Goal: Find specific page/section: Find specific page/section

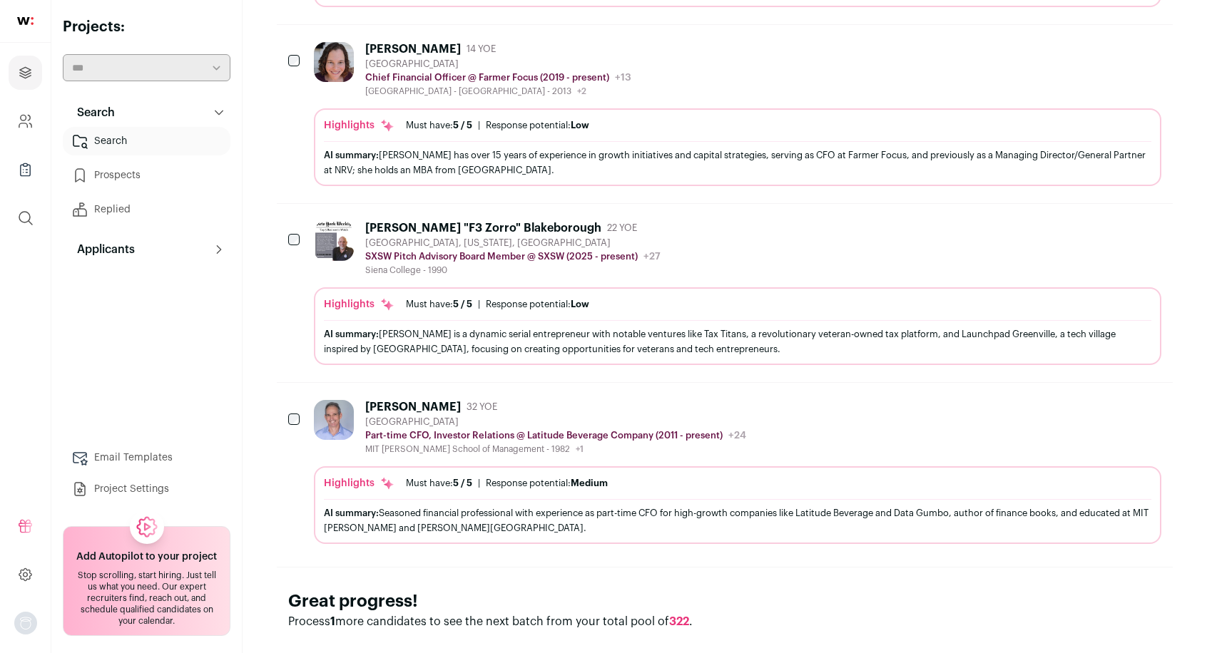
scroll to position [800, 0]
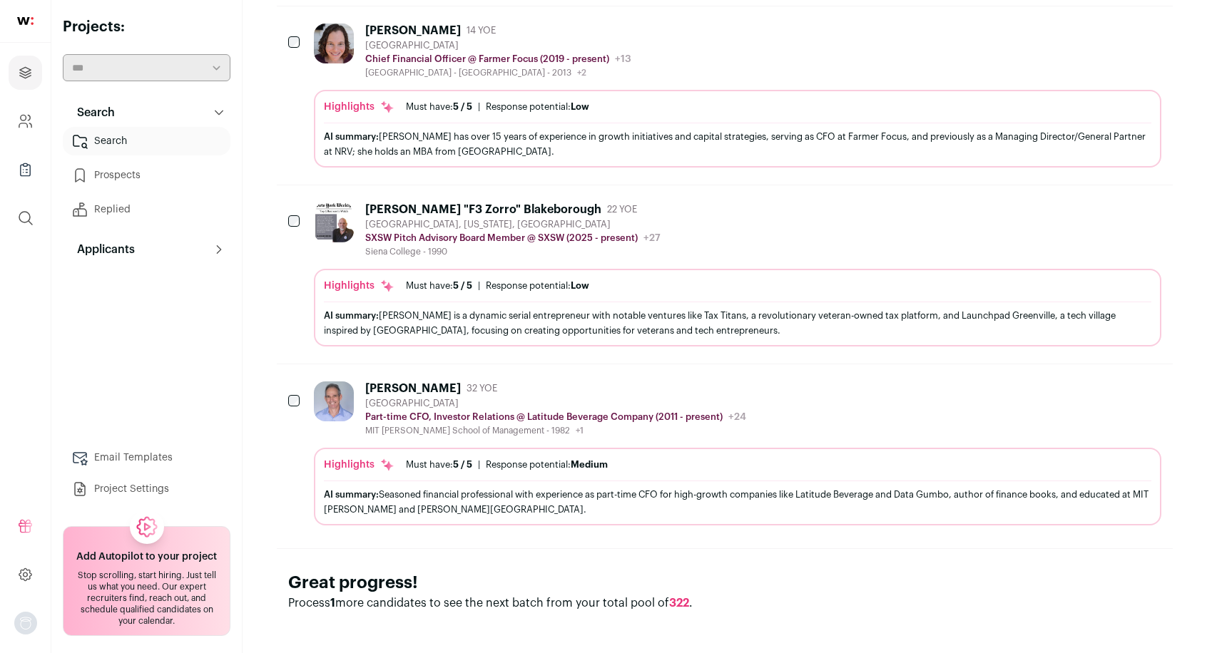
click at [1114, 386] on icon "Hide" at bounding box center [1110, 387] width 17 height 17
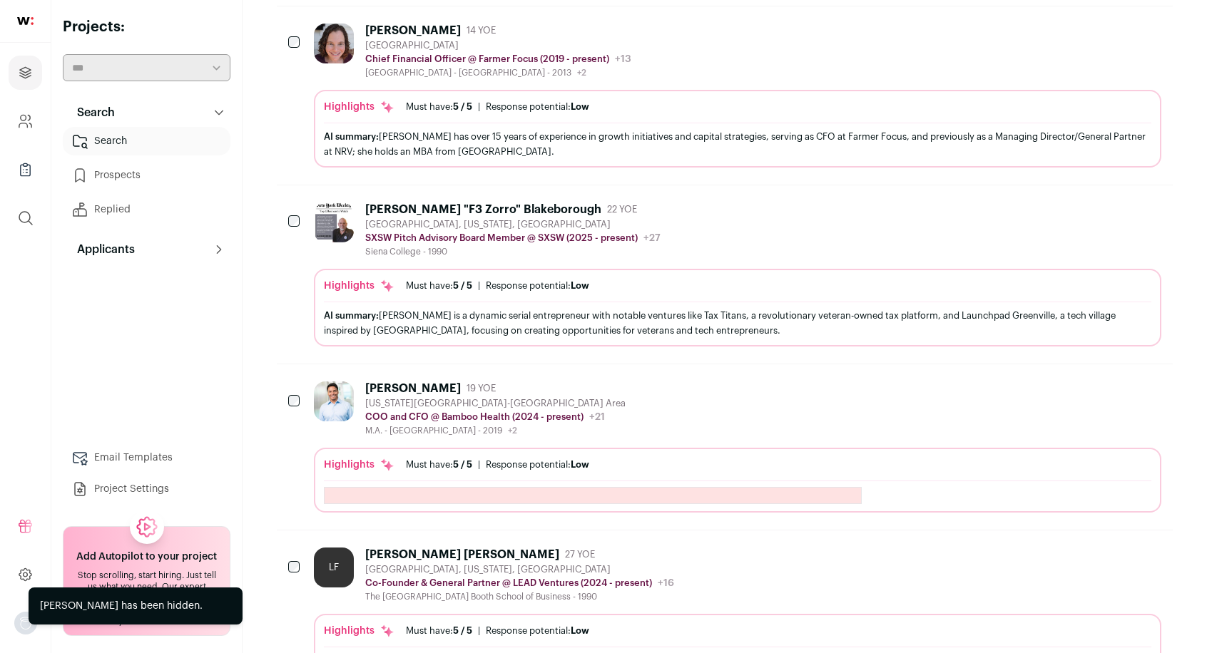
click at [1108, 208] on icon "Hide" at bounding box center [1111, 210] width 11 height 14
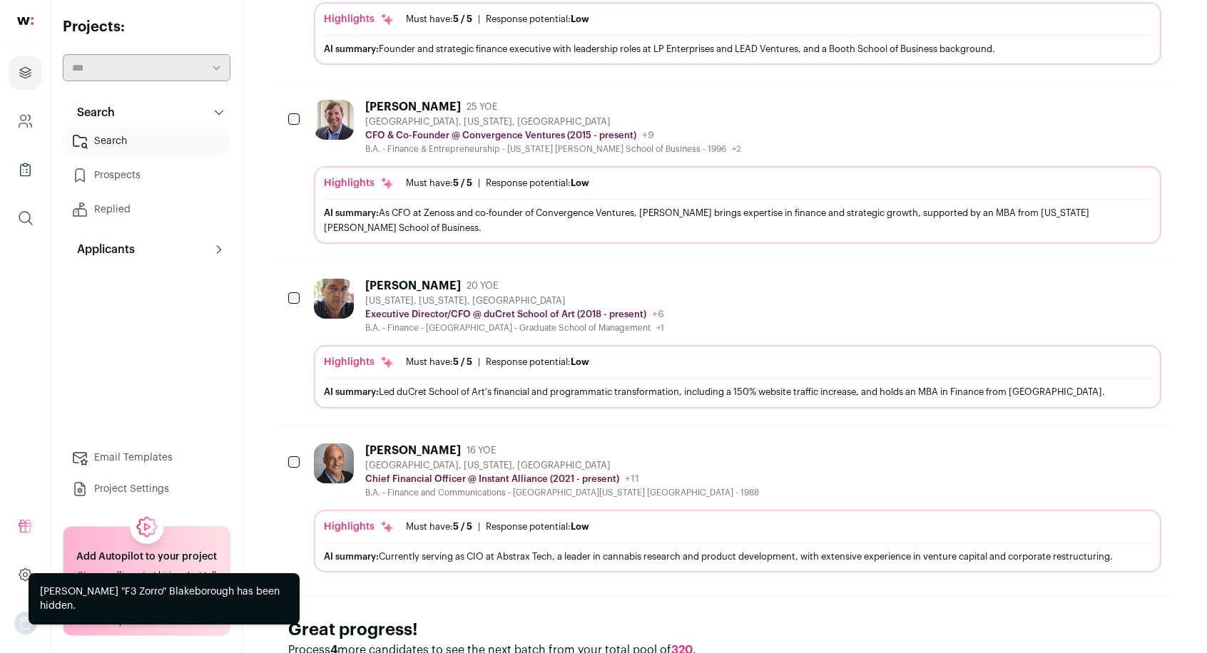
scroll to position [1279, 0]
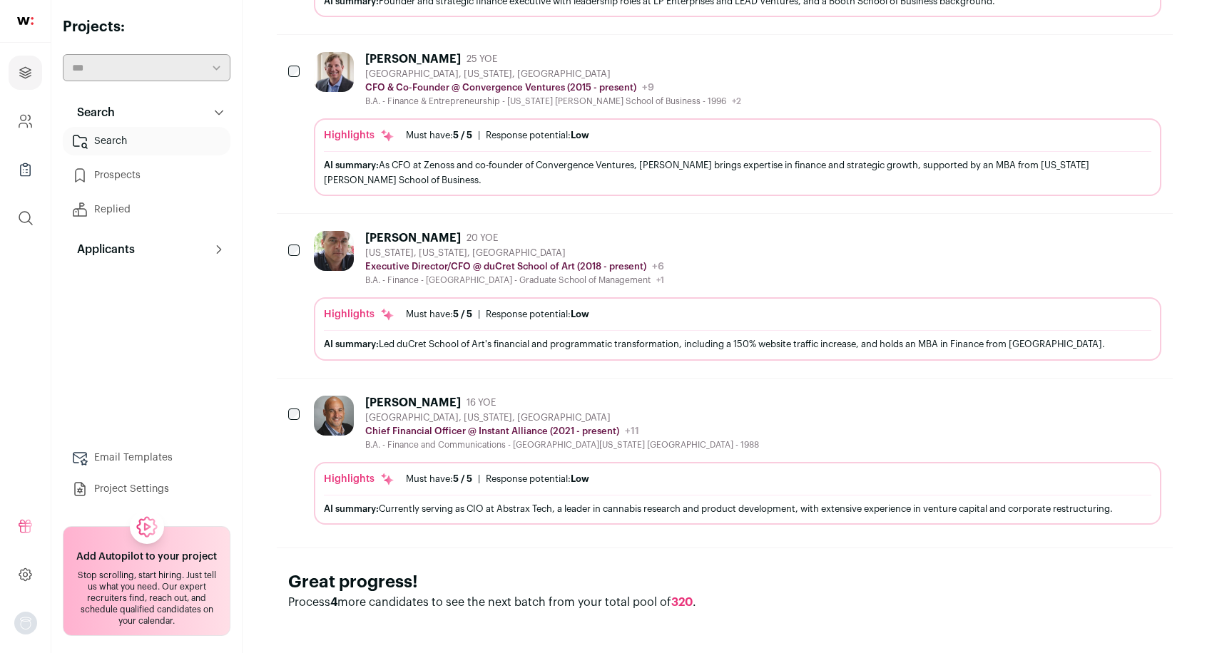
click at [1113, 394] on icon "Hide" at bounding box center [1110, 402] width 17 height 17
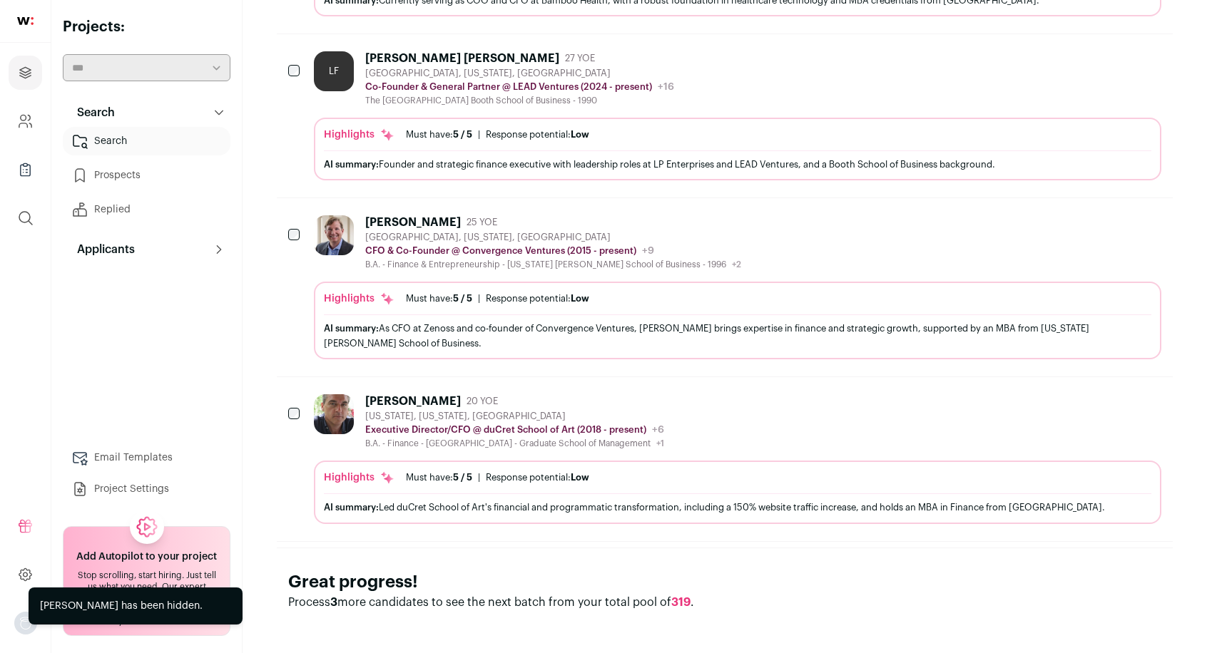
click at [1110, 218] on icon "Hide" at bounding box center [1110, 221] width 17 height 17
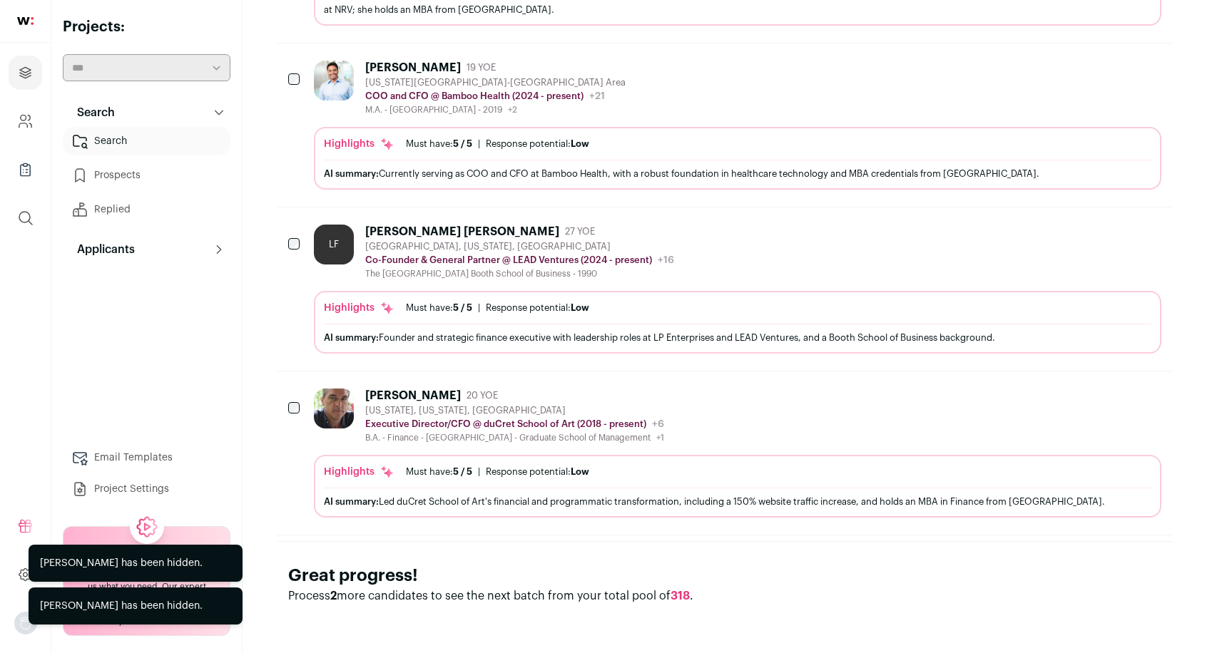
scroll to position [937, 0]
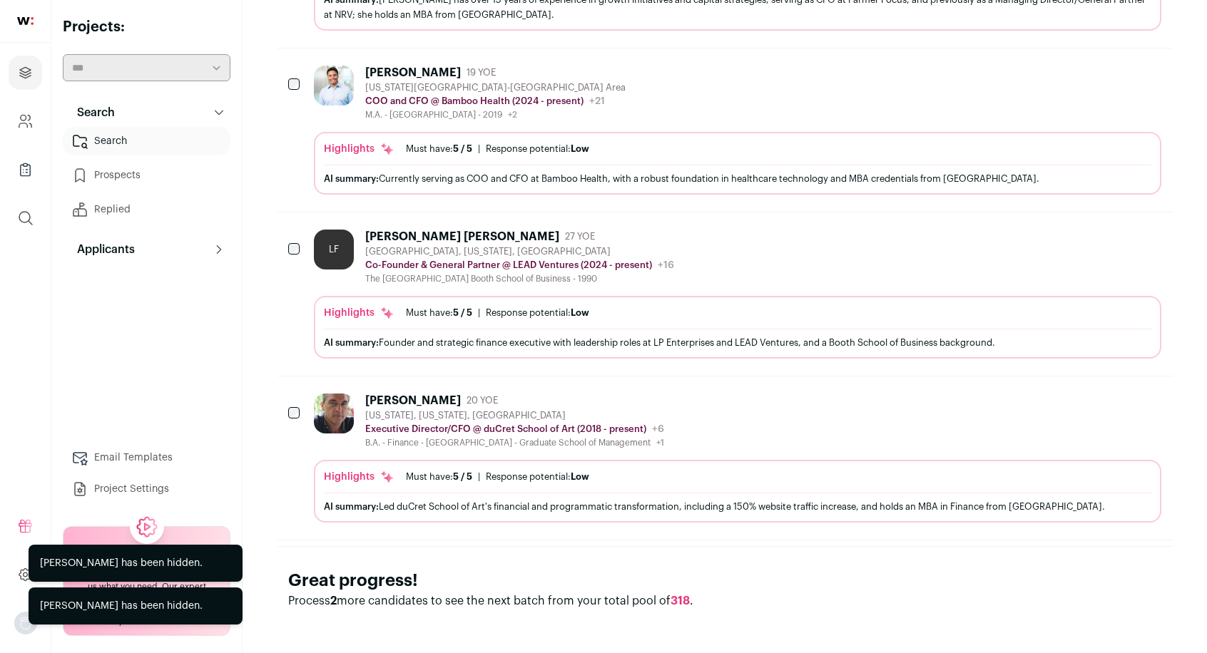
click at [1110, 221] on button "Hide" at bounding box center [1110, 236] width 30 height 30
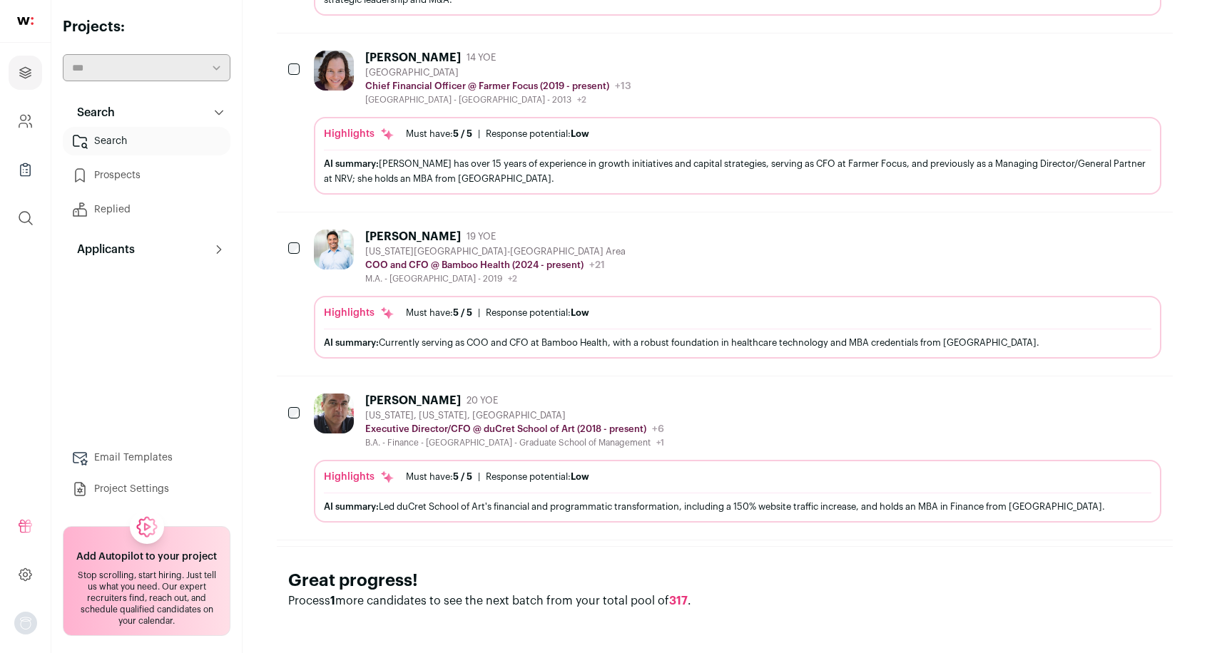
click at [1115, 235] on icon "Hide" at bounding box center [1110, 236] width 17 height 17
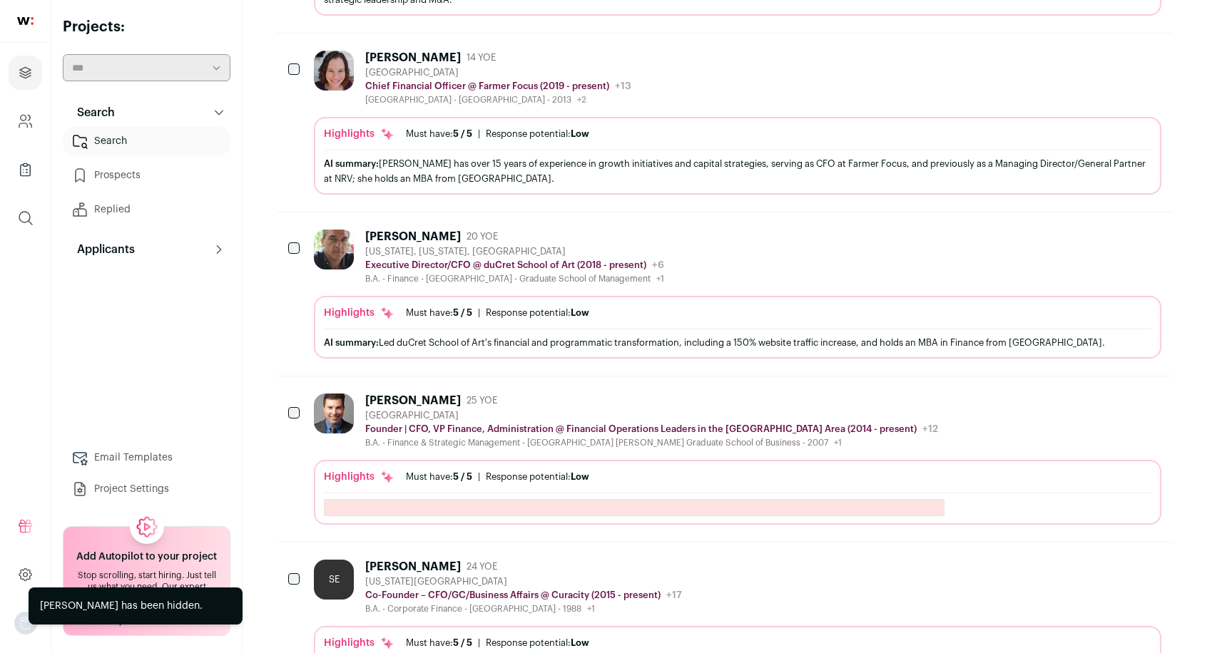
click at [1108, 229] on icon "Hide" at bounding box center [1110, 236] width 17 height 17
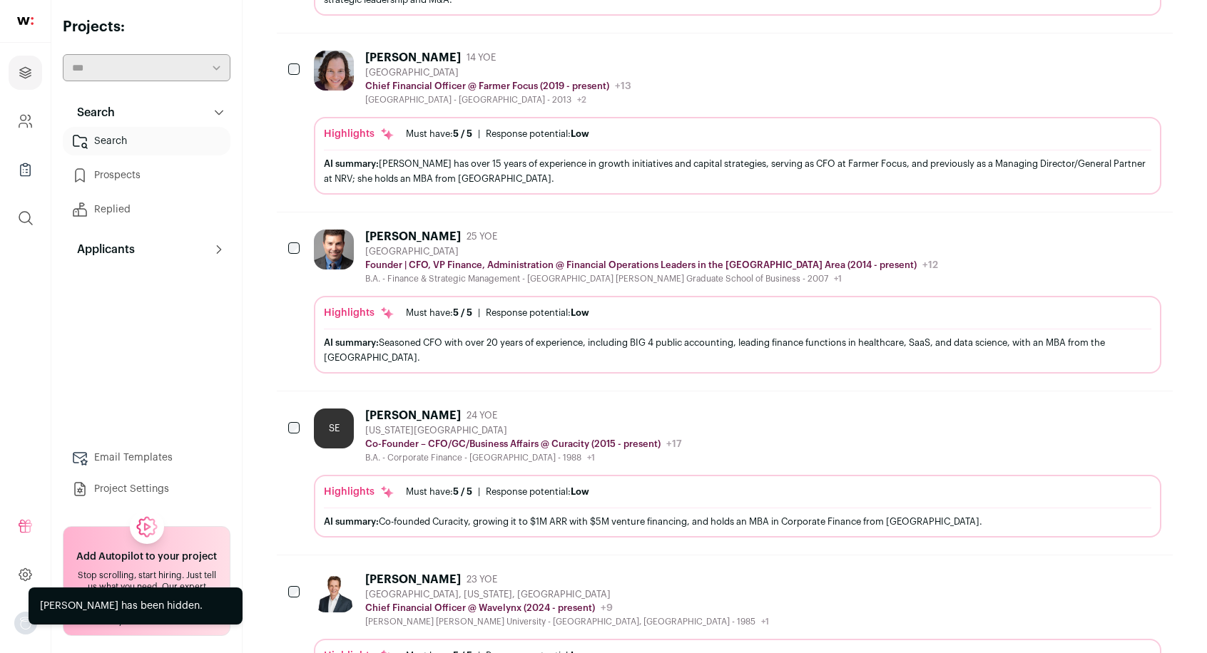
click at [1104, 231] on icon "Hide" at bounding box center [1110, 236] width 17 height 17
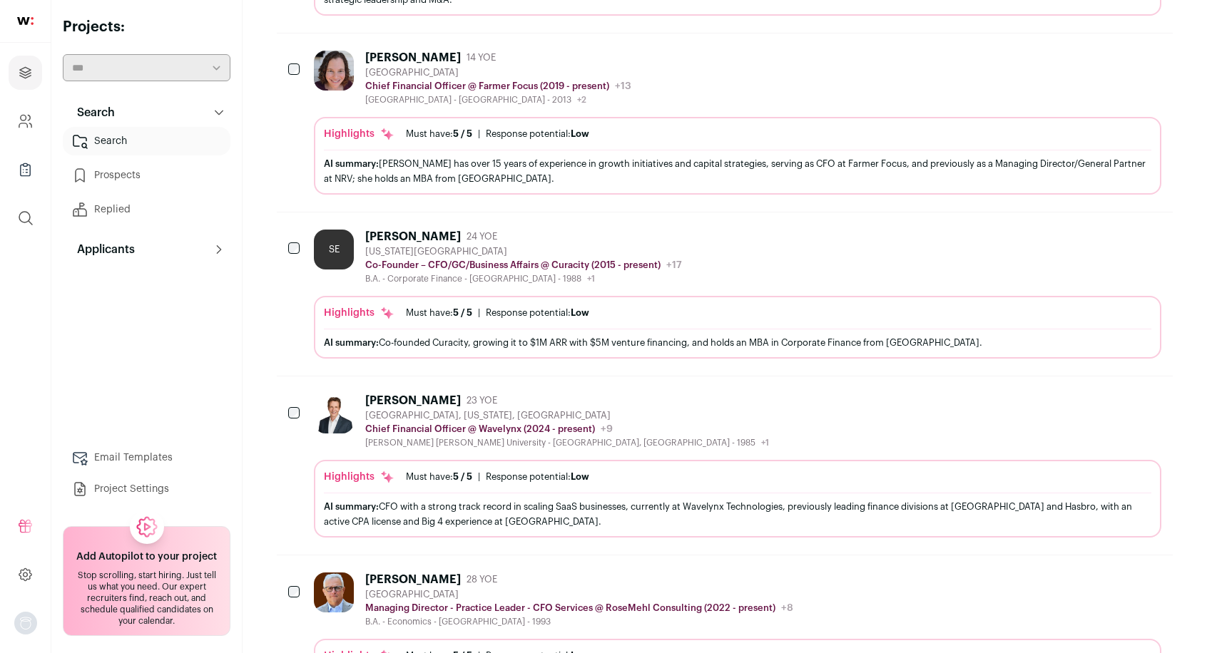
click at [1100, 230] on button "Hide" at bounding box center [1110, 236] width 30 height 30
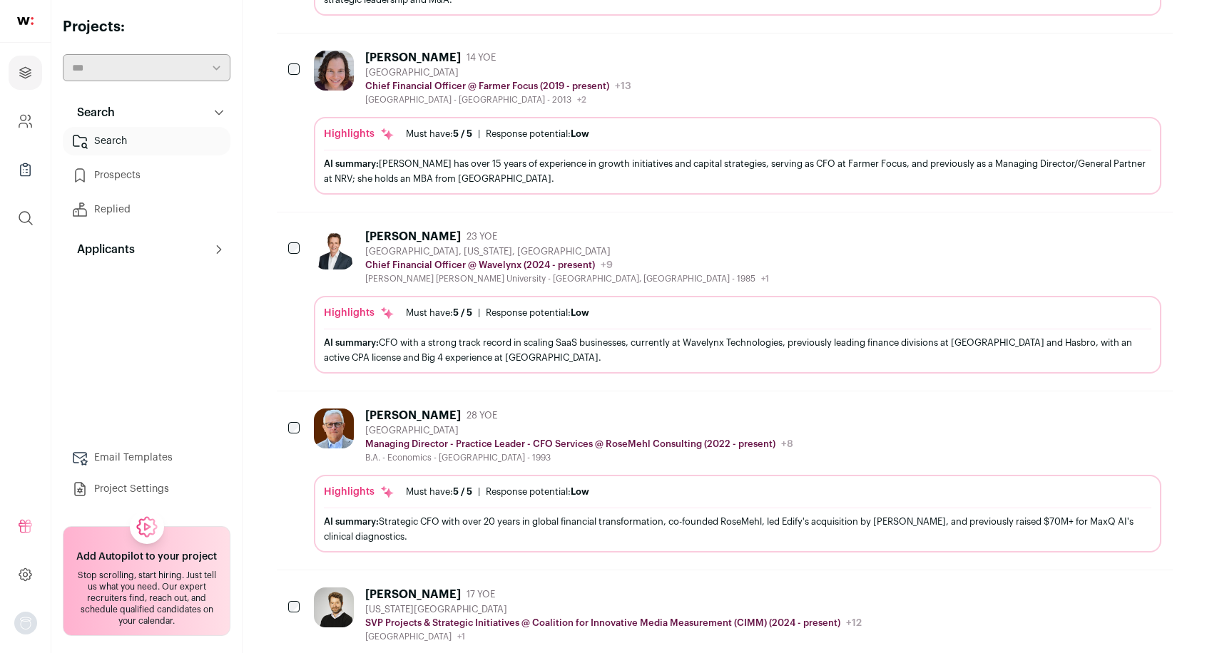
click at [1108, 48] on icon "Hide" at bounding box center [1110, 56] width 17 height 17
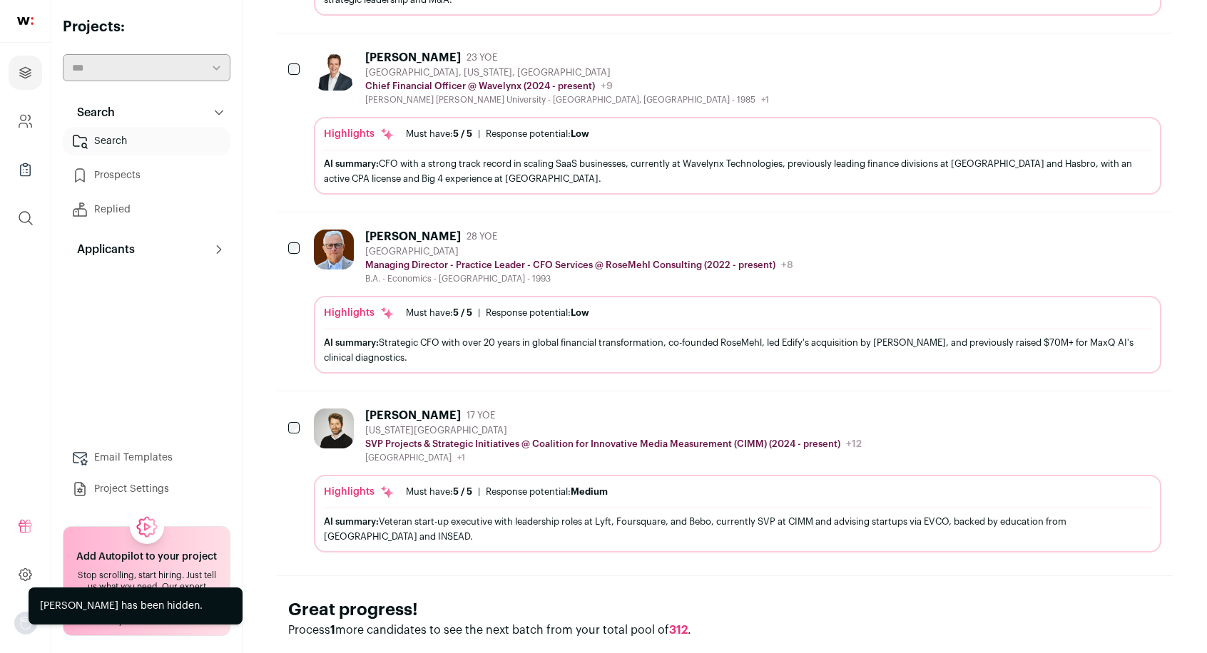
click at [1108, 230] on icon "Hide" at bounding box center [1111, 237] width 11 height 14
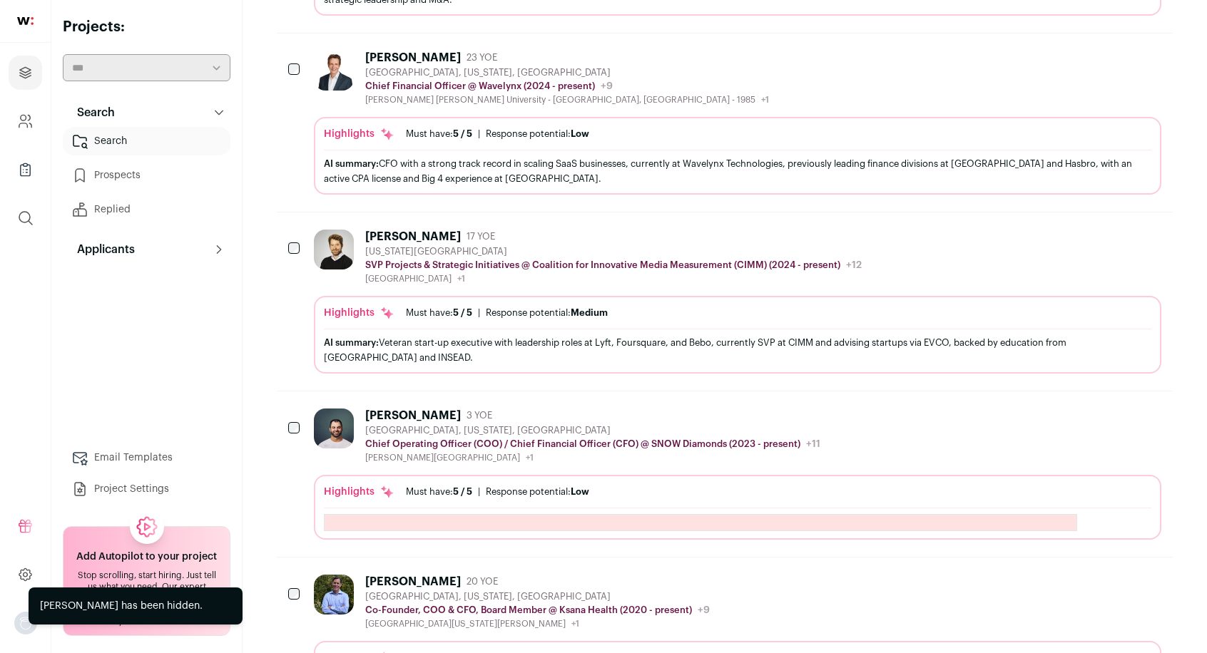
click at [1108, 234] on icon "Hide" at bounding box center [1111, 237] width 11 height 14
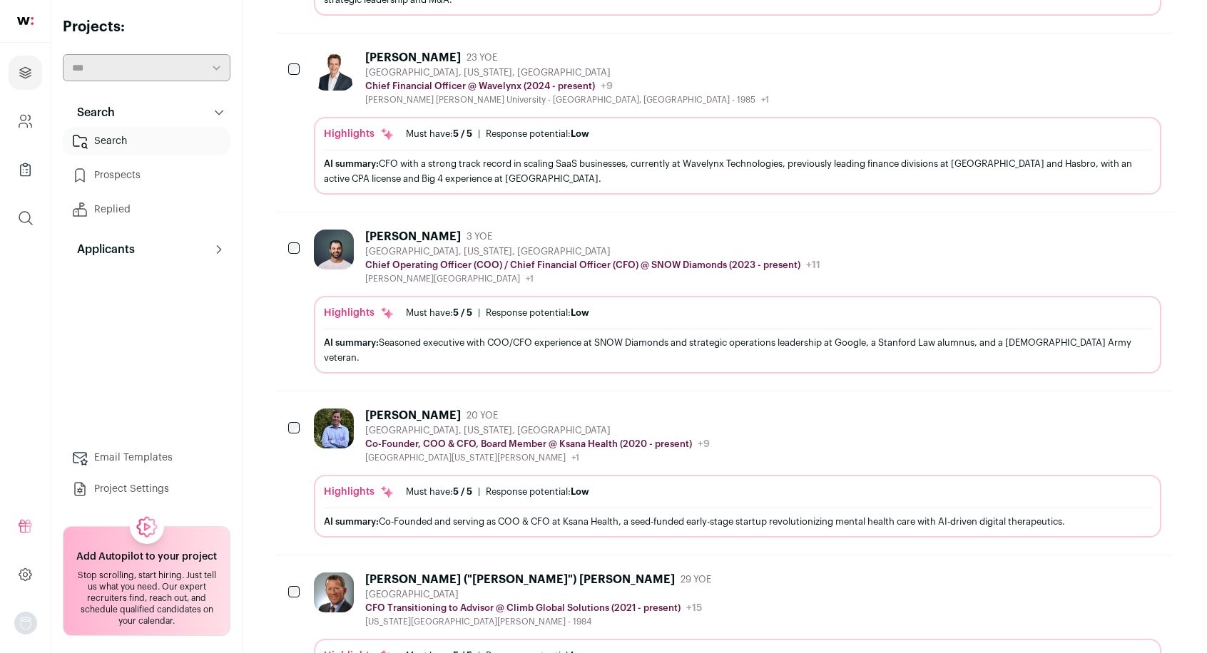
click at [1108, 232] on icon "Hide" at bounding box center [1110, 236] width 17 height 17
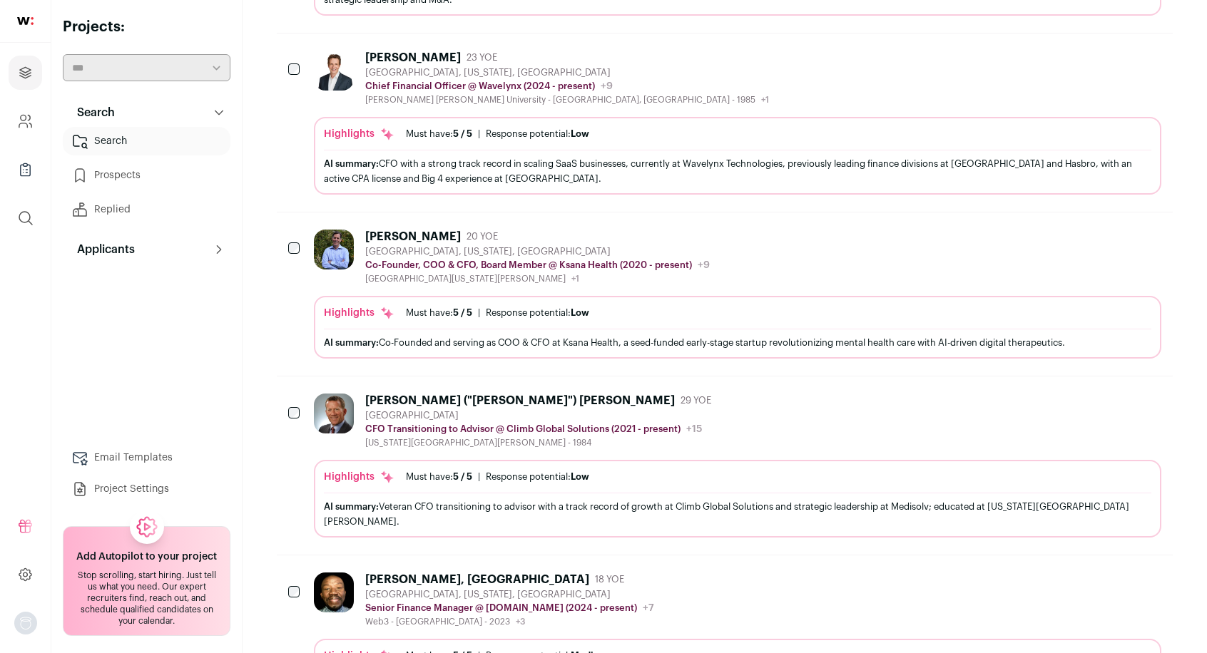
click at [1112, 395] on icon "Hide" at bounding box center [1110, 400] width 17 height 17
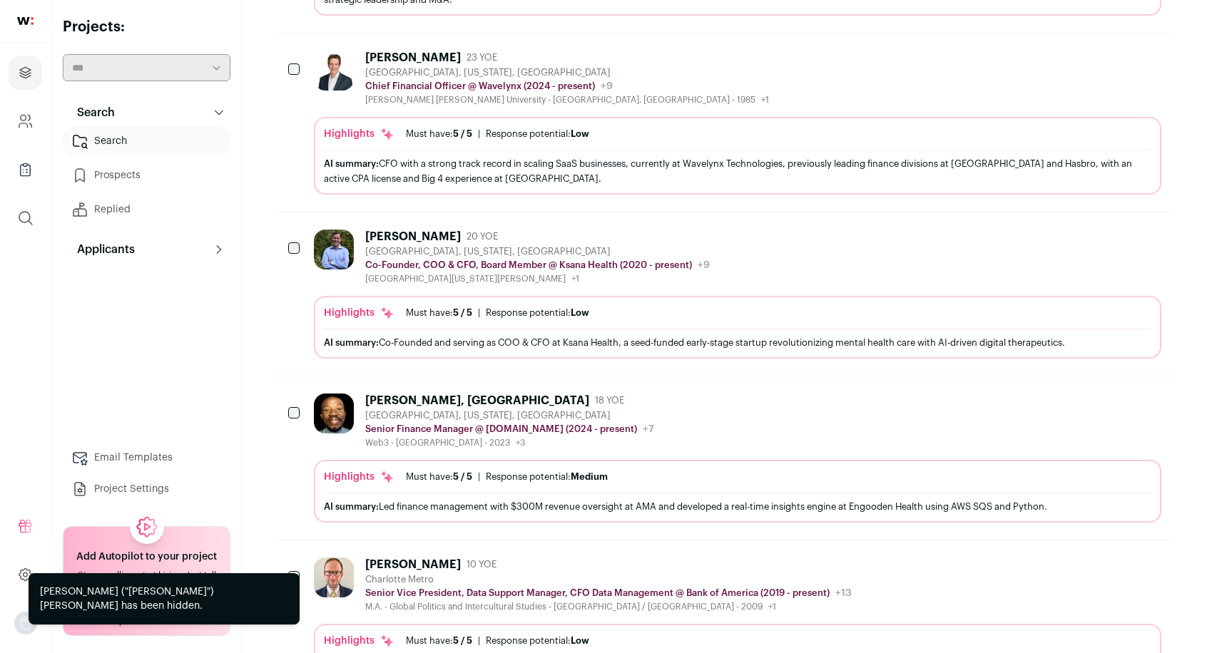
click at [1105, 402] on icon "Hide" at bounding box center [1110, 400] width 17 height 17
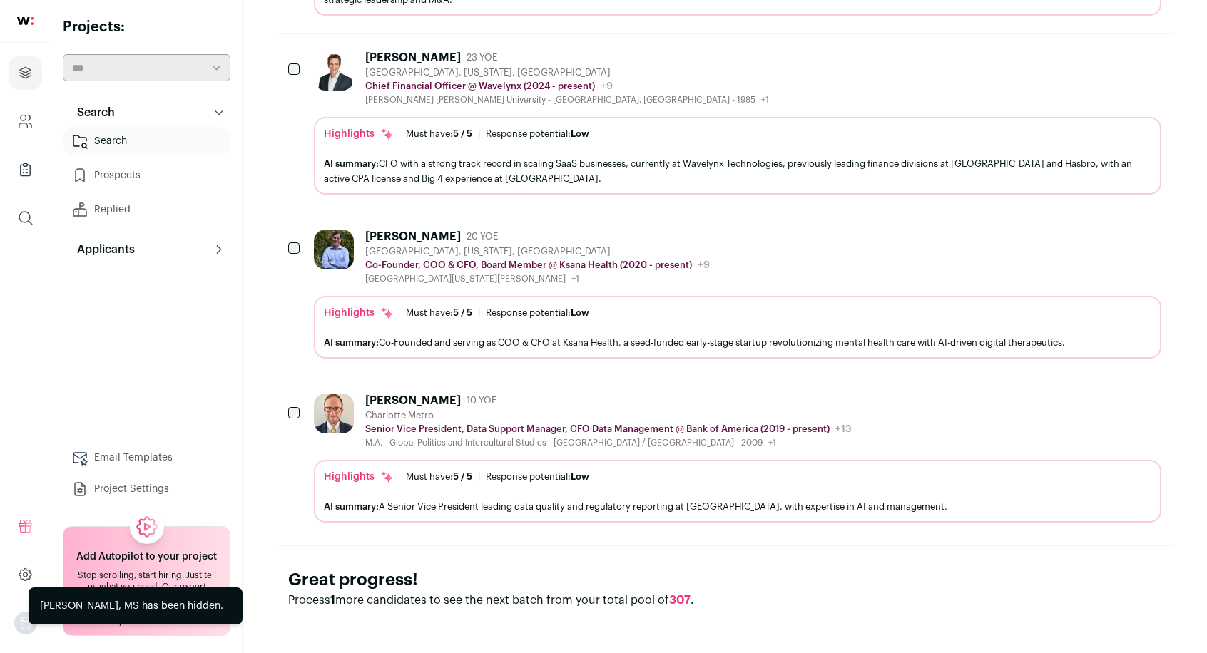
click at [1108, 394] on icon "Hide" at bounding box center [1111, 401] width 11 height 14
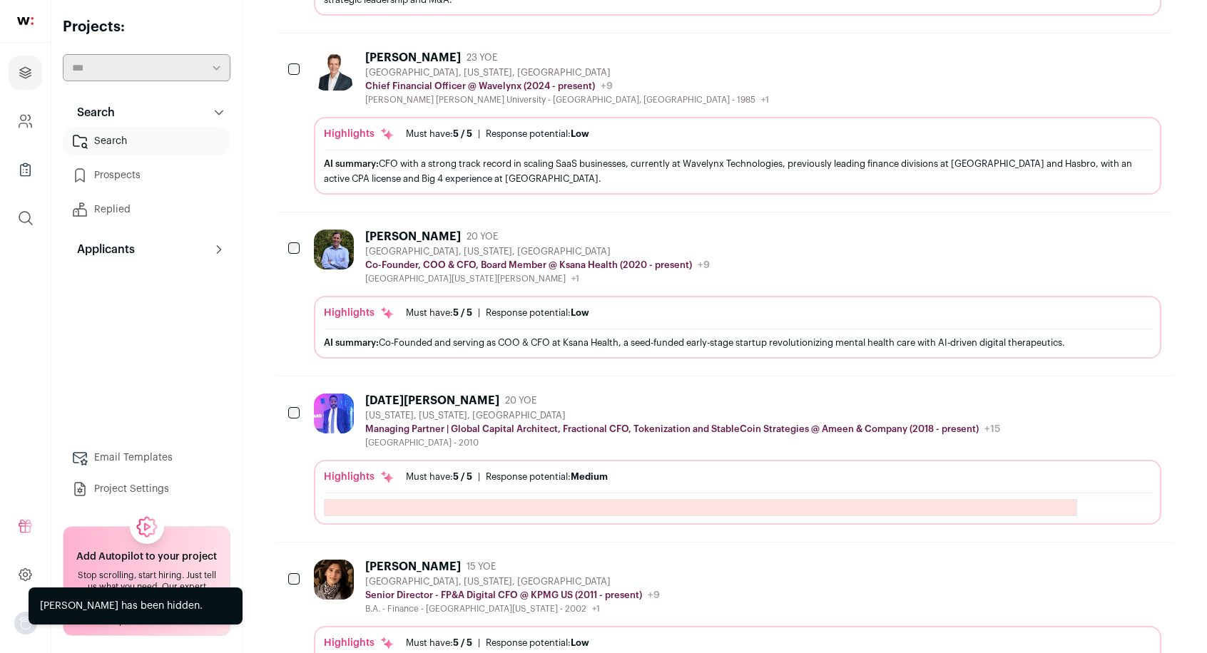
click at [1113, 400] on icon "Hide" at bounding box center [1110, 400] width 17 height 17
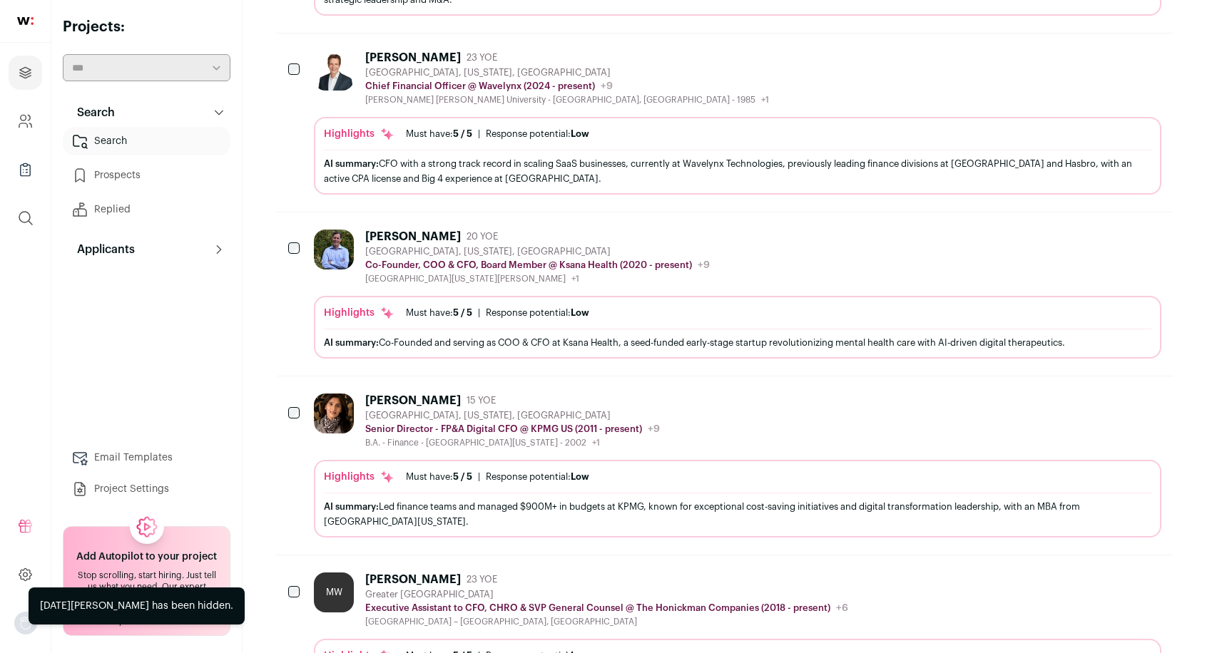
click at [1107, 396] on icon "Hide" at bounding box center [1110, 400] width 17 height 17
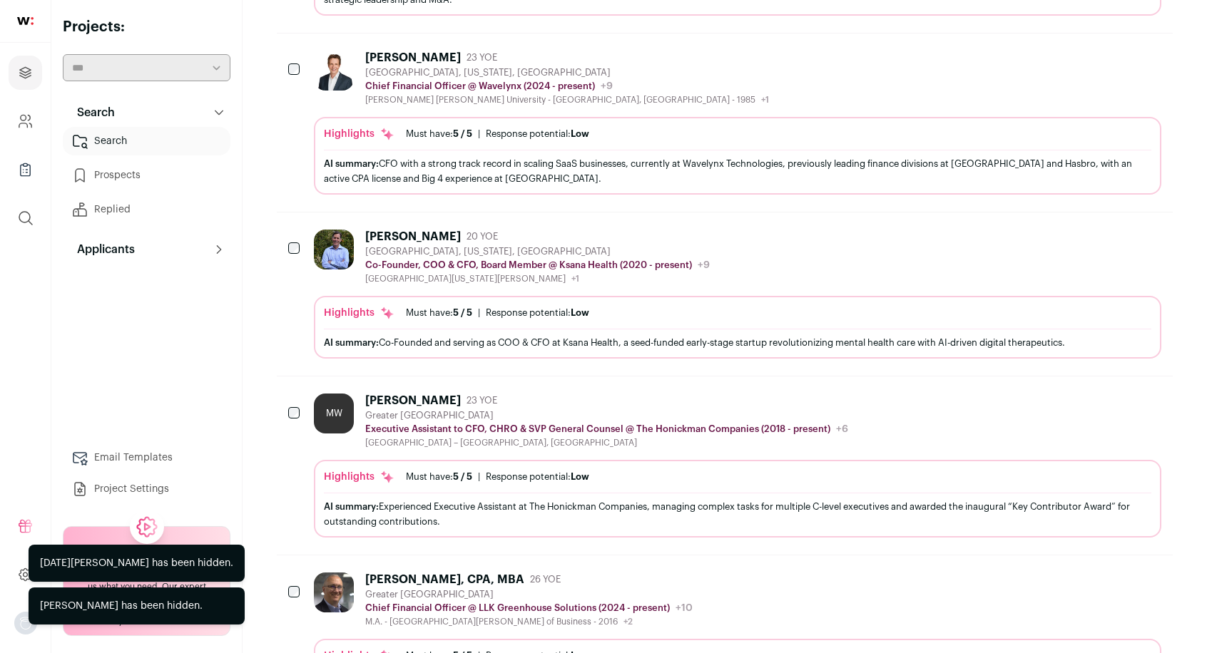
click at [1113, 393] on icon "Hide" at bounding box center [1110, 400] width 17 height 17
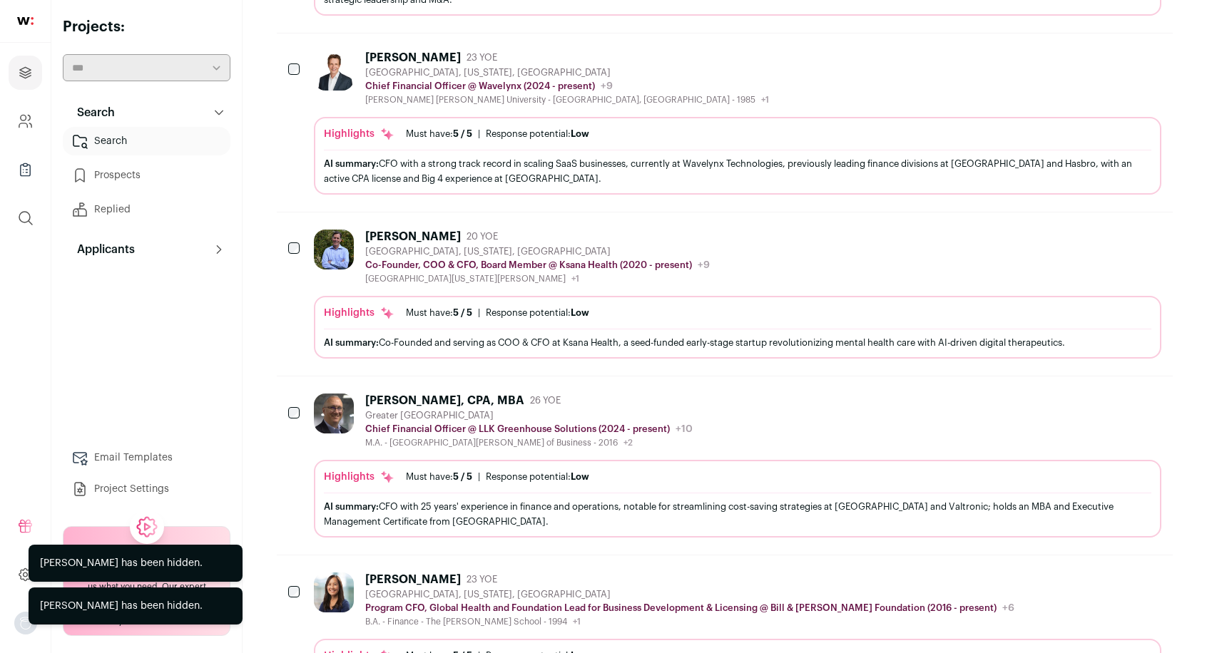
click at [1108, 397] on icon "Hide" at bounding box center [1110, 400] width 17 height 17
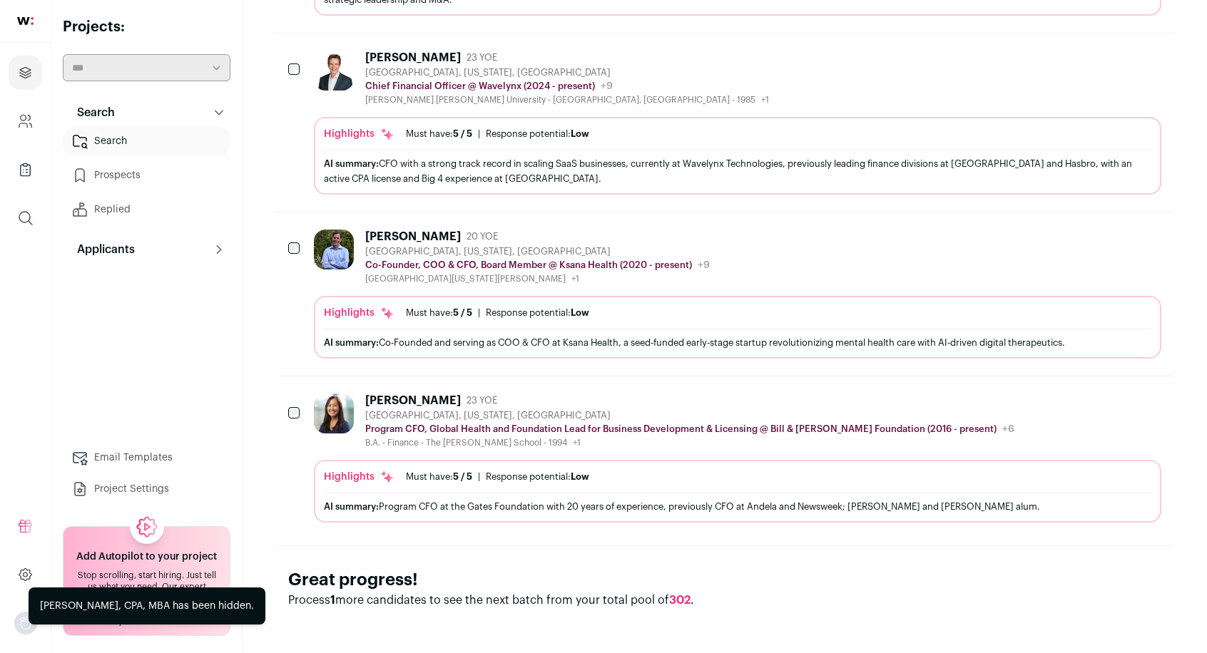
click at [1105, 394] on icon "Hide" at bounding box center [1110, 400] width 17 height 17
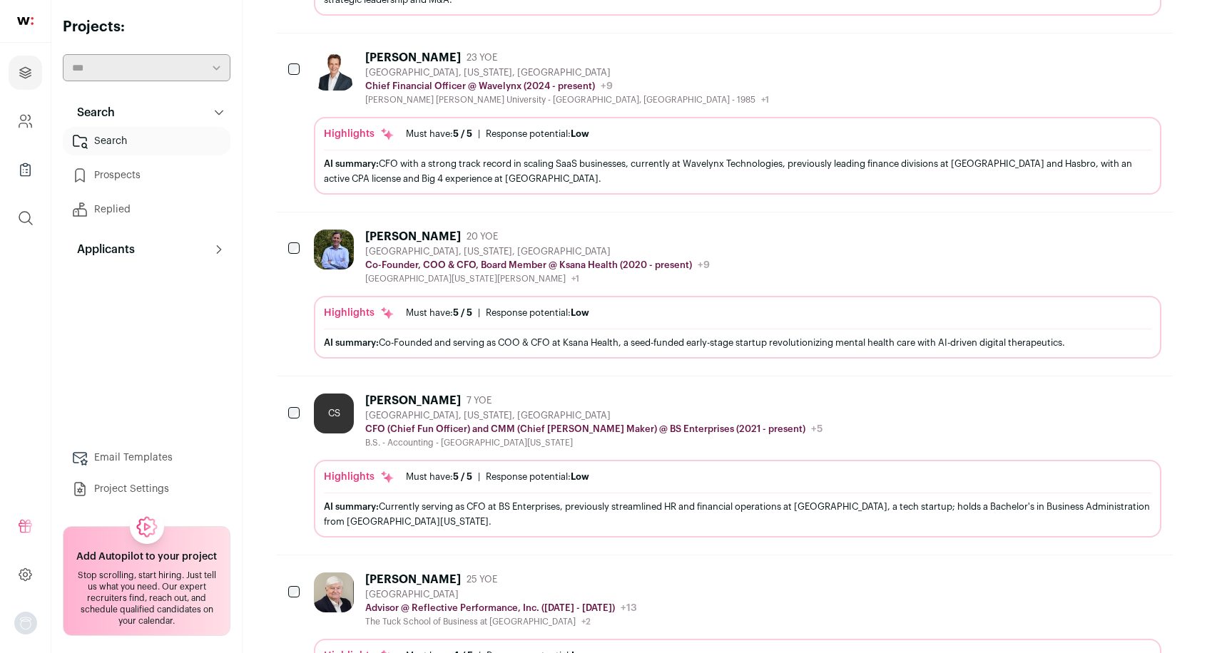
click at [1111, 396] on icon "Hide" at bounding box center [1110, 400] width 17 height 17
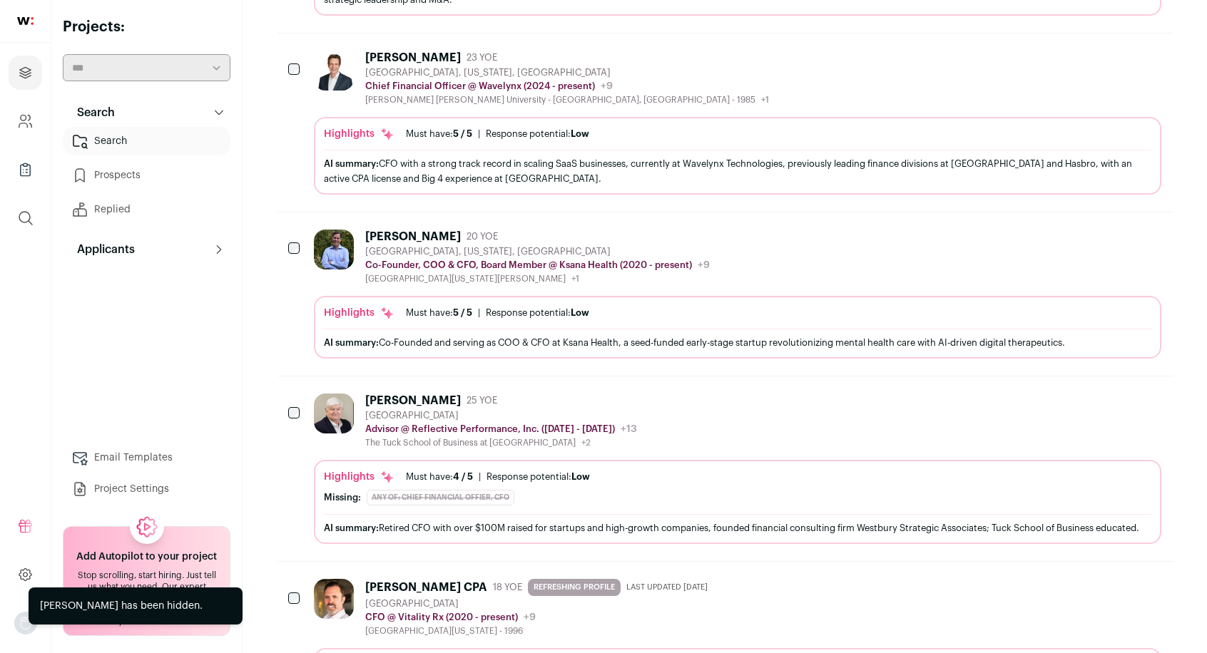
click at [1104, 393] on icon "Hide" at bounding box center [1110, 400] width 17 height 17
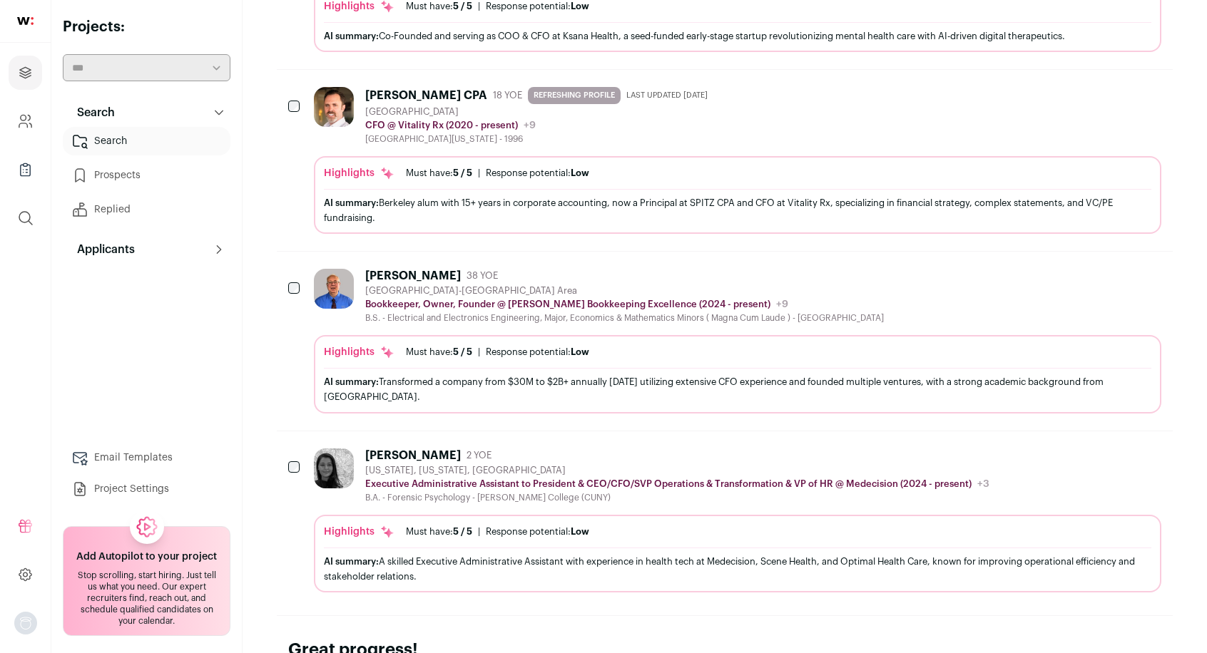
scroll to position [1148, 0]
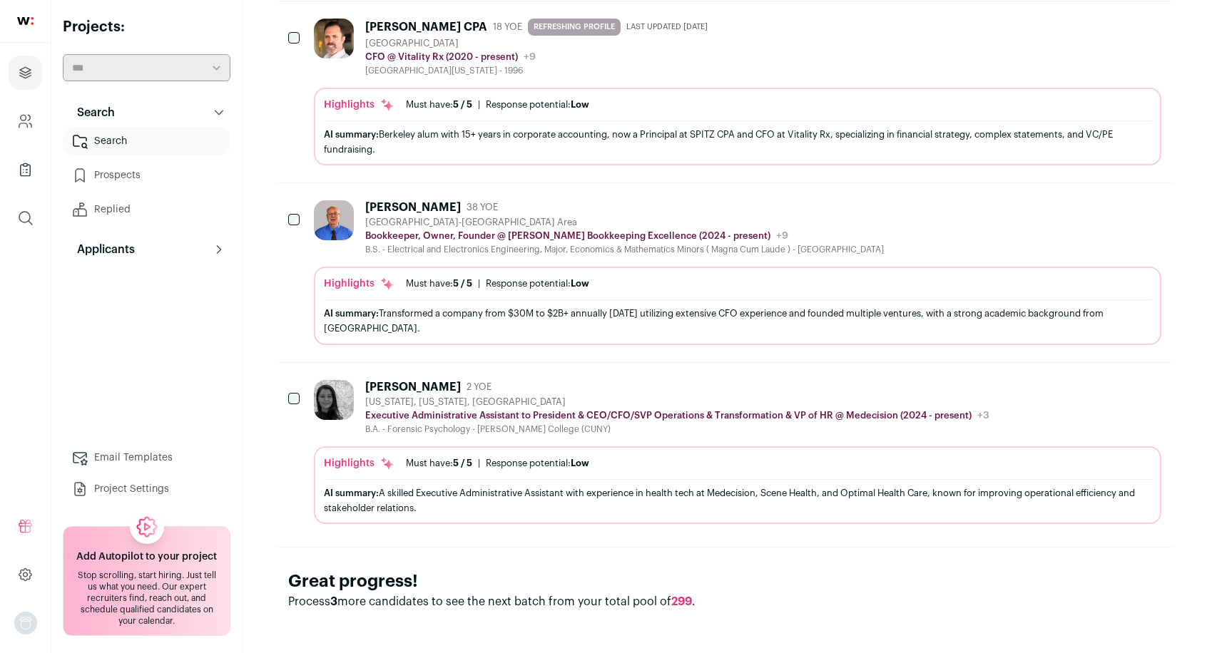
click at [1107, 379] on icon "Hide" at bounding box center [1110, 386] width 17 height 17
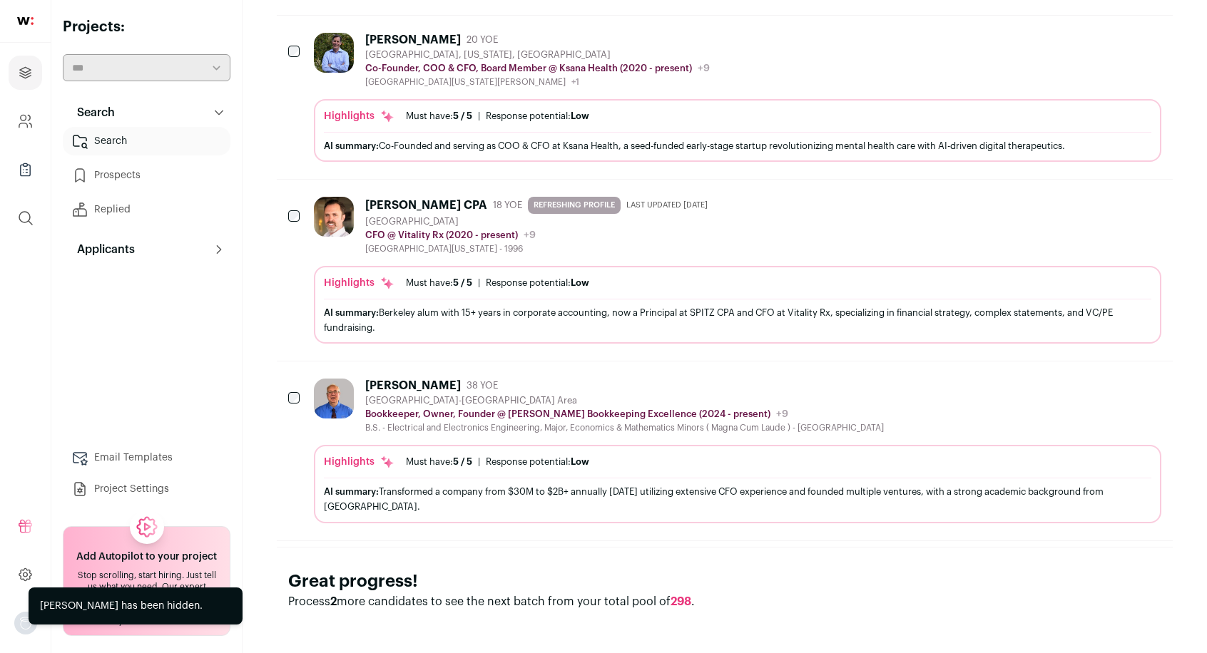
click at [1110, 379] on icon "Hide" at bounding box center [1111, 386] width 11 height 14
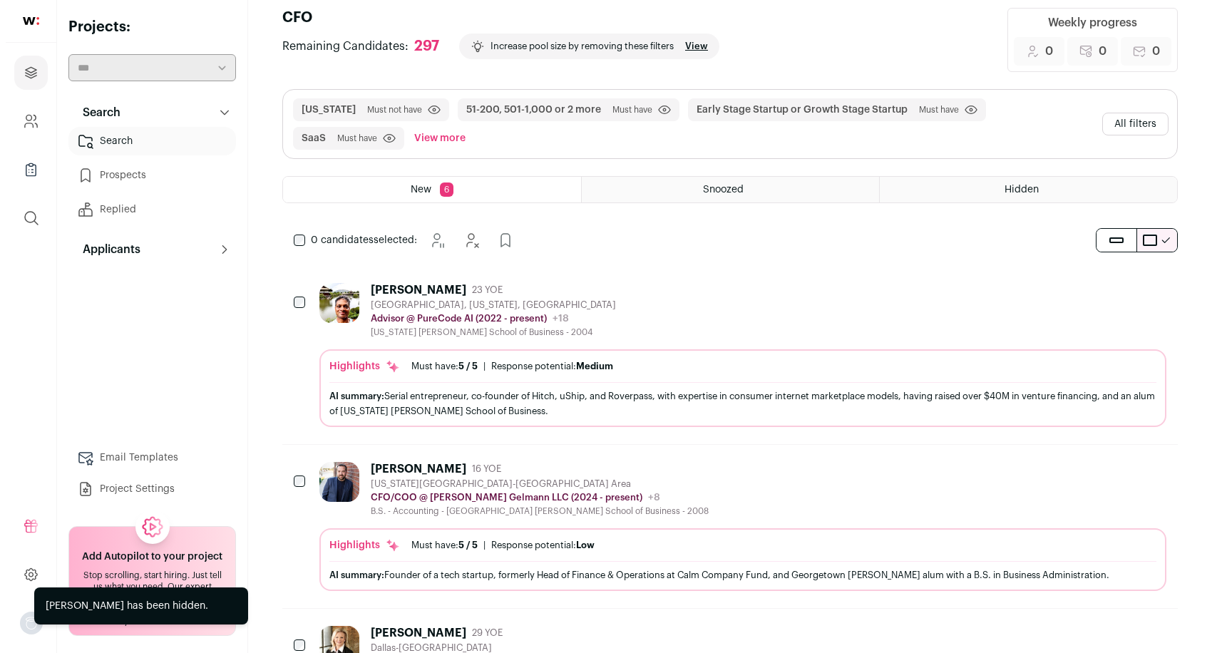
scroll to position [0, 0]
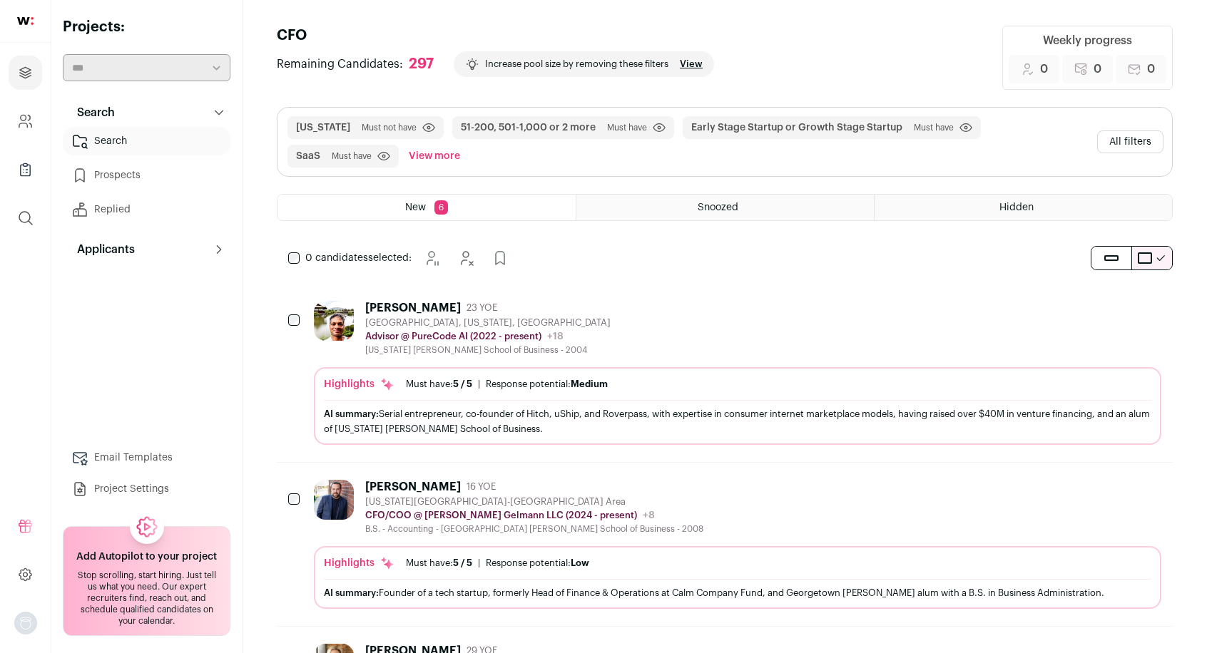
click at [1110, 301] on icon "Hide" at bounding box center [1111, 308] width 11 height 14
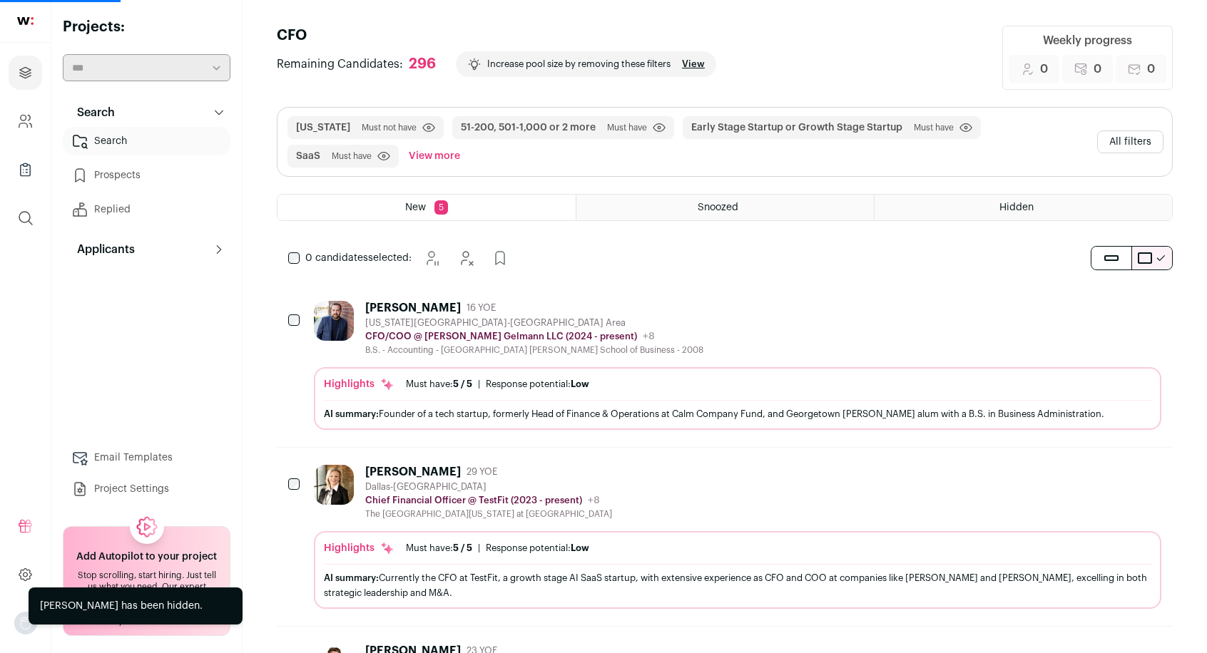
click at [1110, 301] on icon "Hide" at bounding box center [1111, 308] width 11 height 14
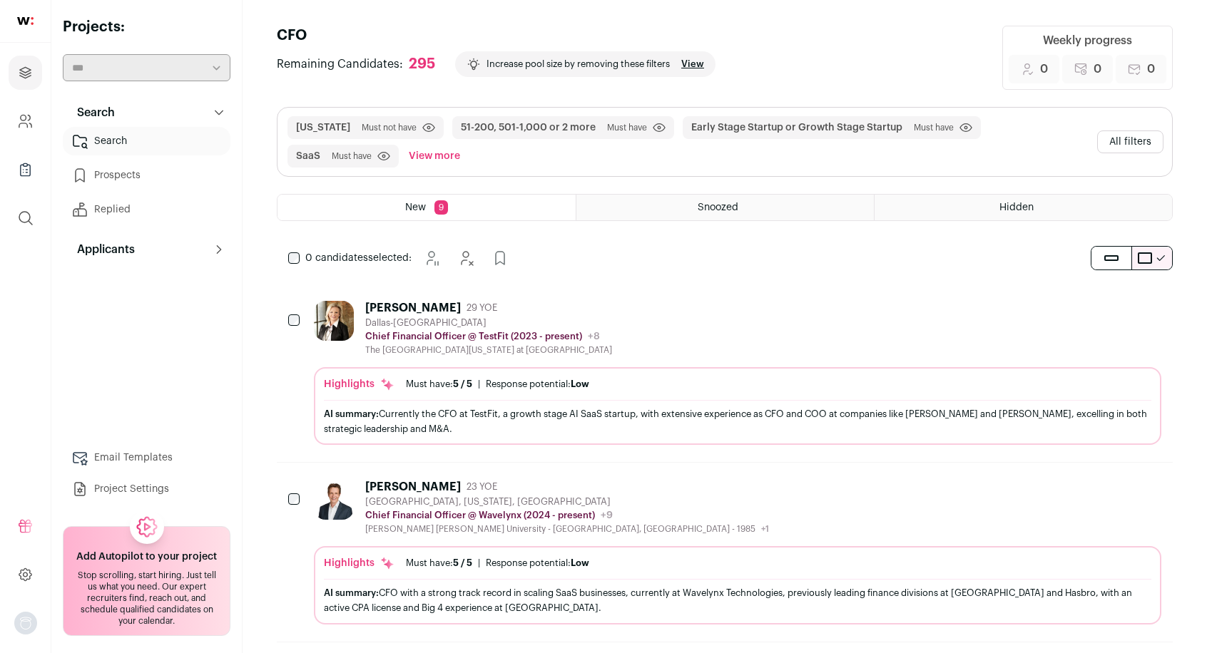
click at [1120, 138] on button "All filters" at bounding box center [1130, 142] width 66 height 23
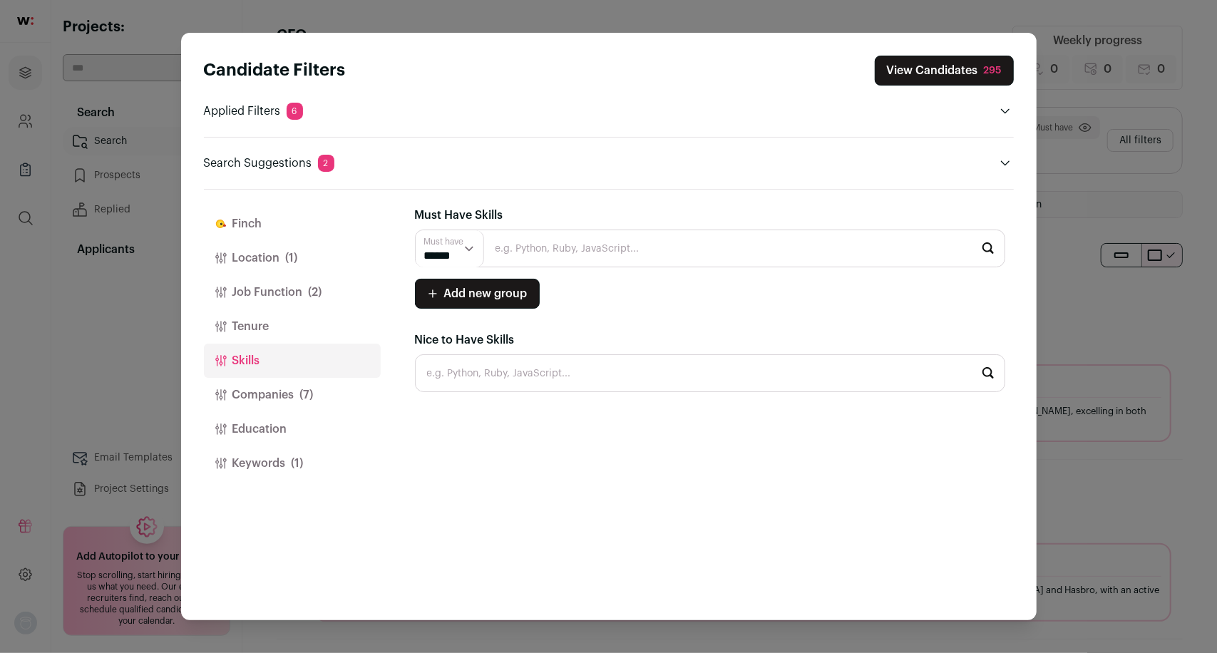
click at [260, 299] on button "Job Function (2)" at bounding box center [292, 292] width 177 height 34
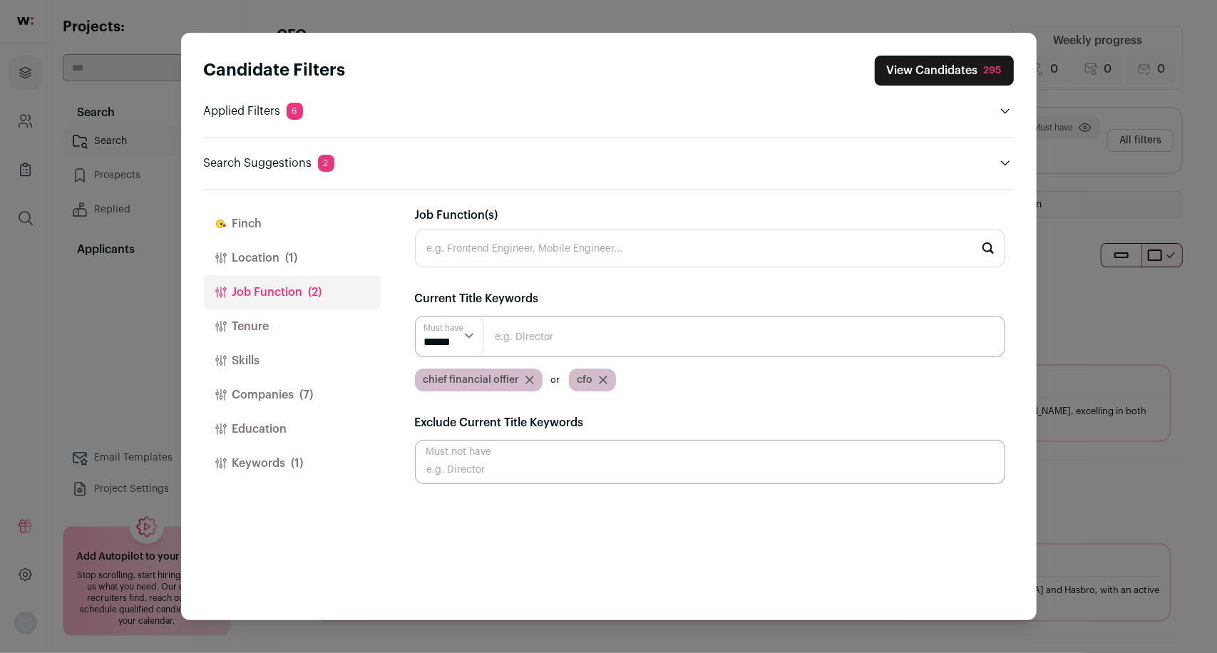
click at [265, 389] on button "Companies (7)" at bounding box center [292, 395] width 177 height 34
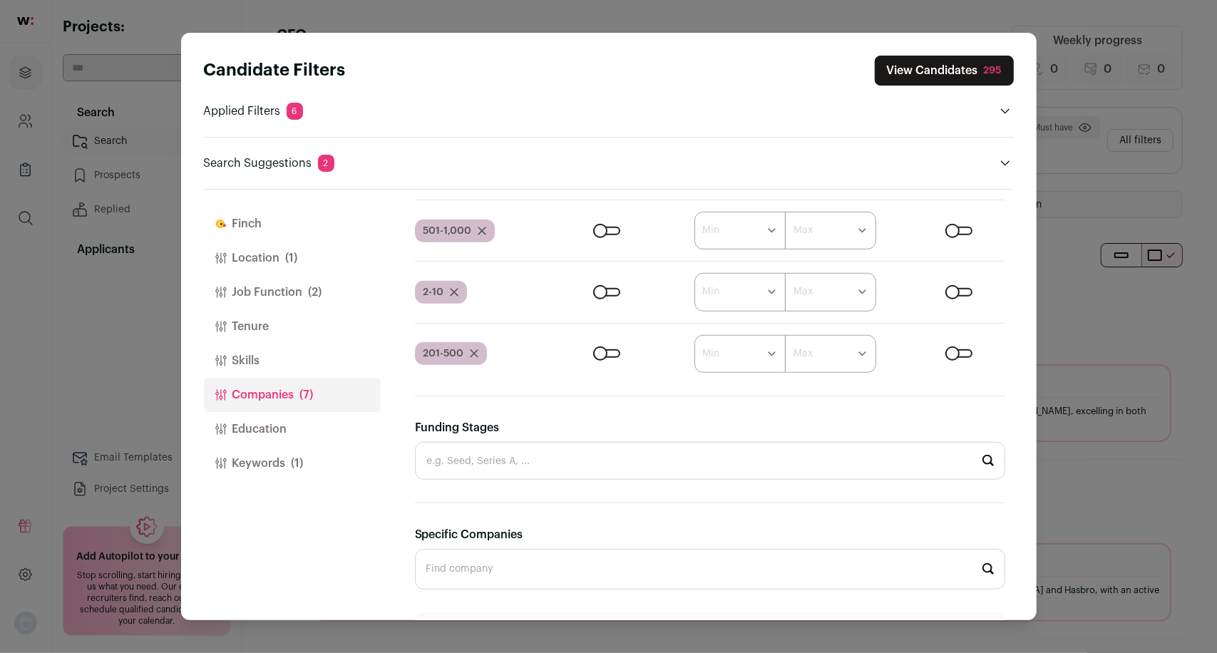
scroll to position [859, 0]
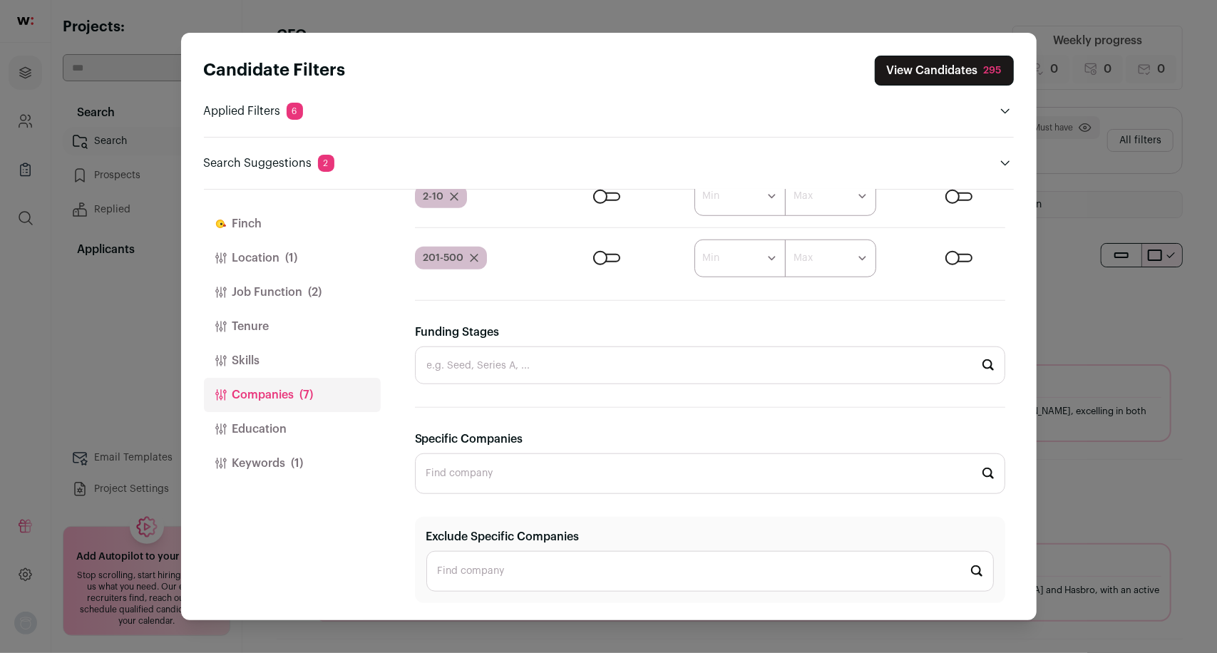
click at [288, 474] on button "Keywords (1)" at bounding box center [292, 463] width 177 height 34
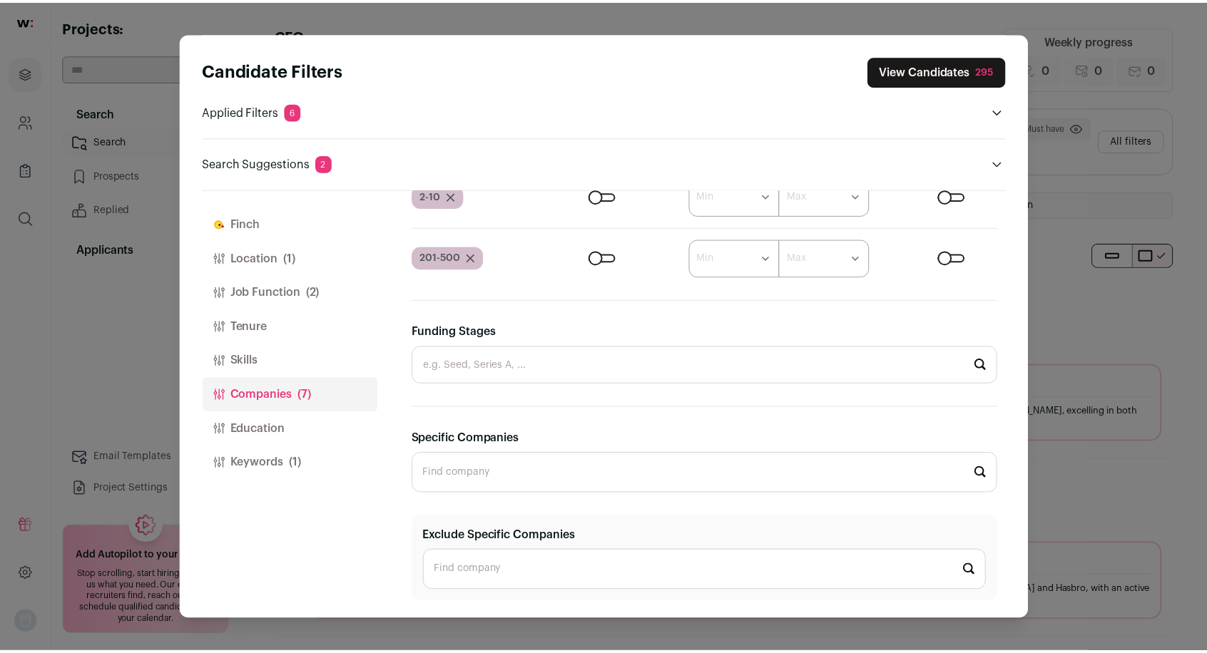
scroll to position [0, 0]
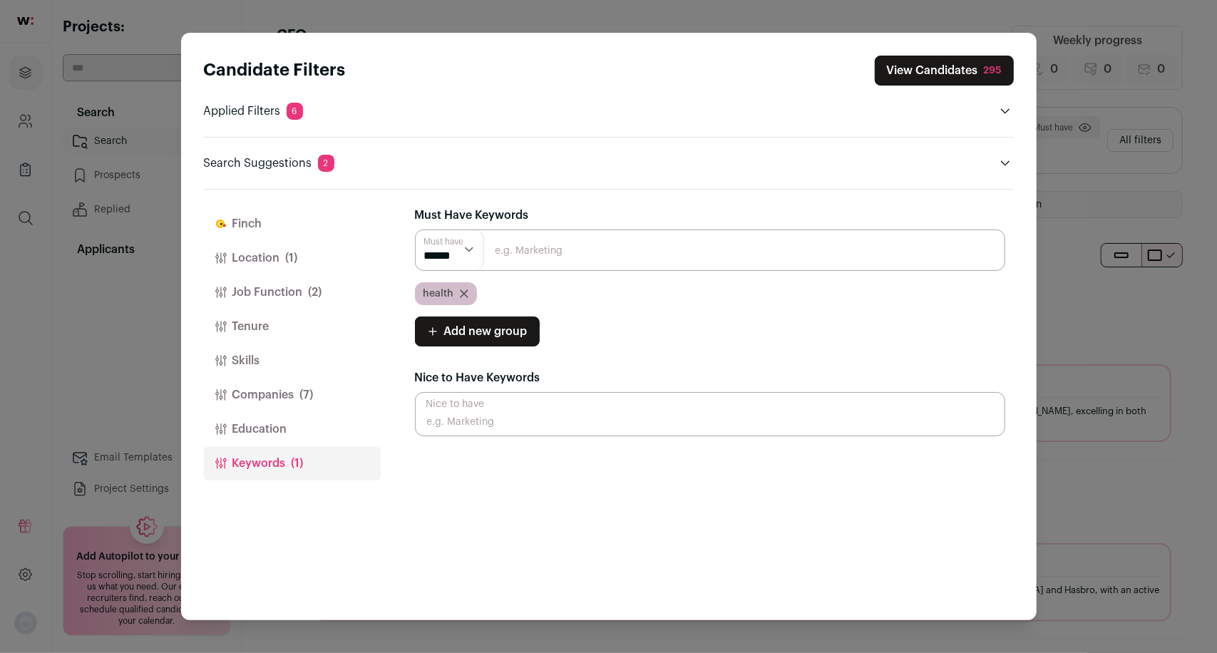
click at [466, 292] on icon "Close modal via background" at bounding box center [464, 294] width 9 height 9
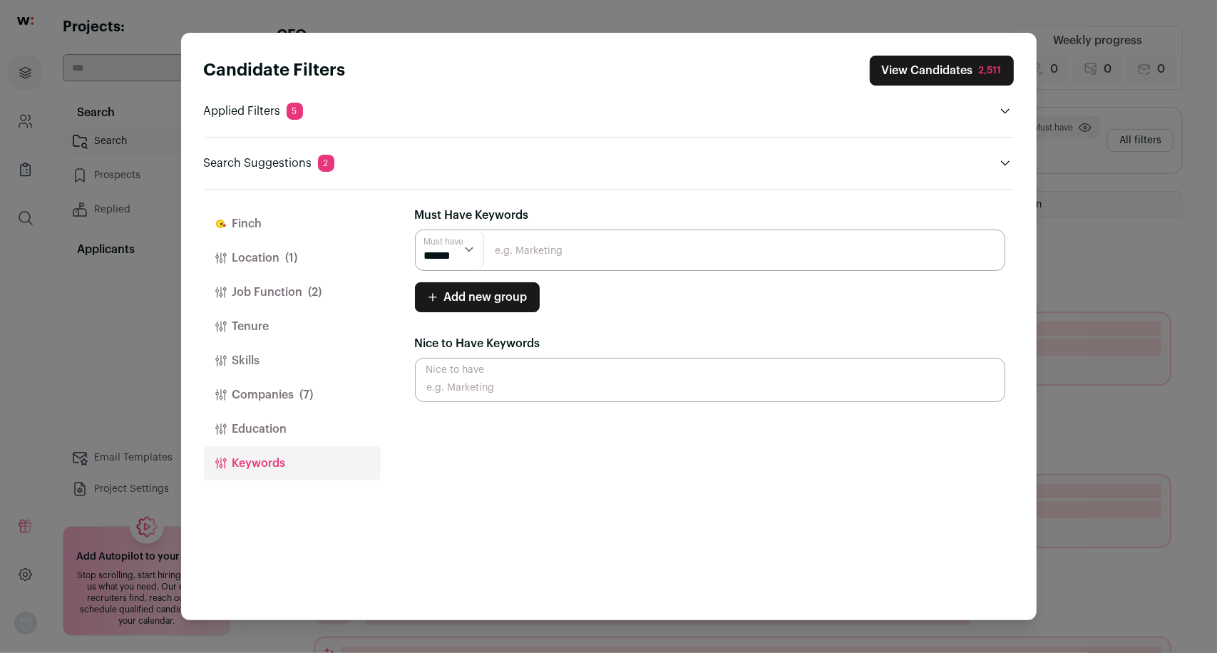
click at [557, 239] on input "Close modal via background" at bounding box center [710, 250] width 591 height 41
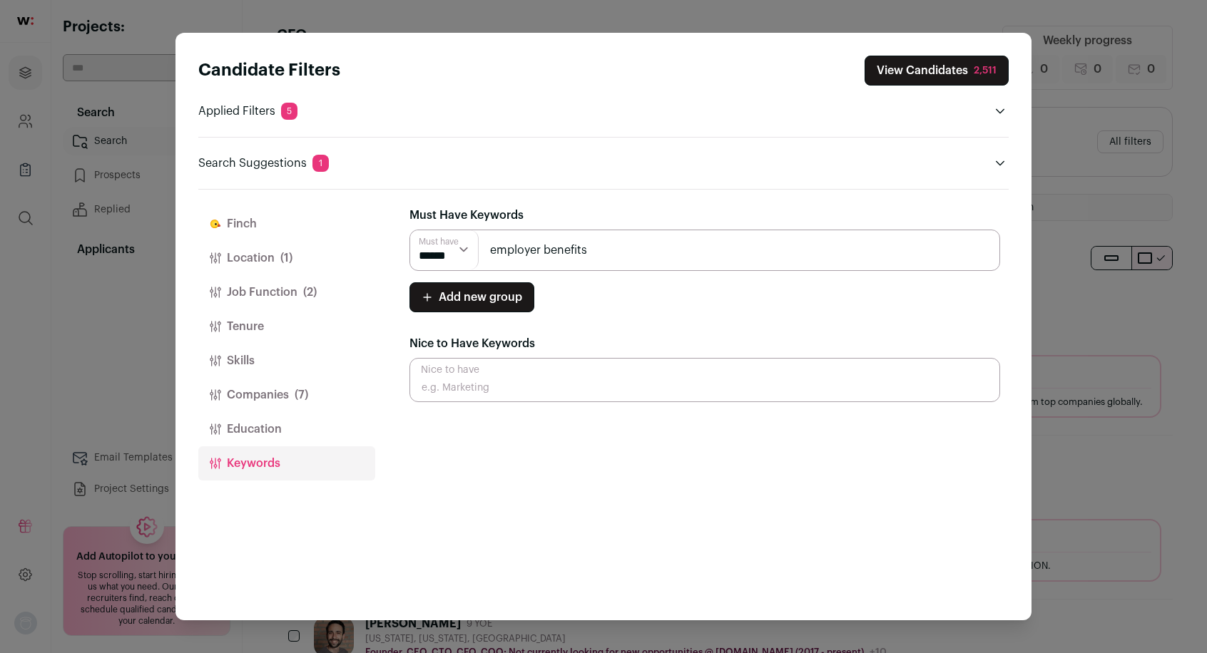
type input "employer benefits"
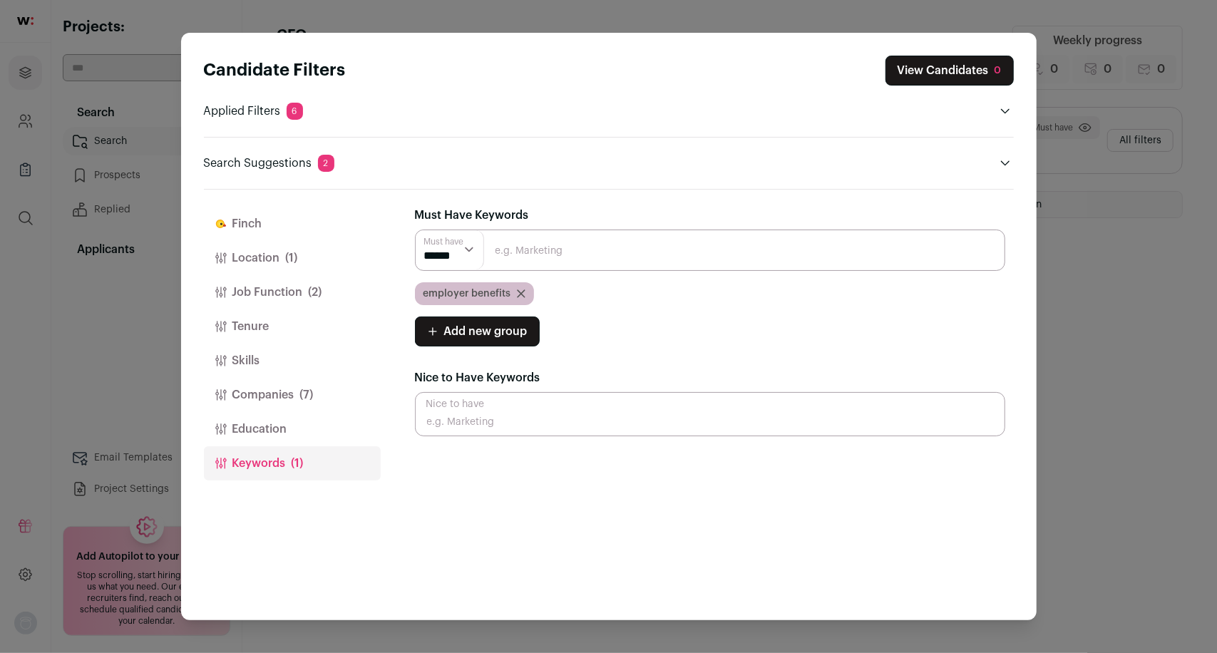
click at [519, 293] on icon "Close modal via background" at bounding box center [521, 294] width 9 height 9
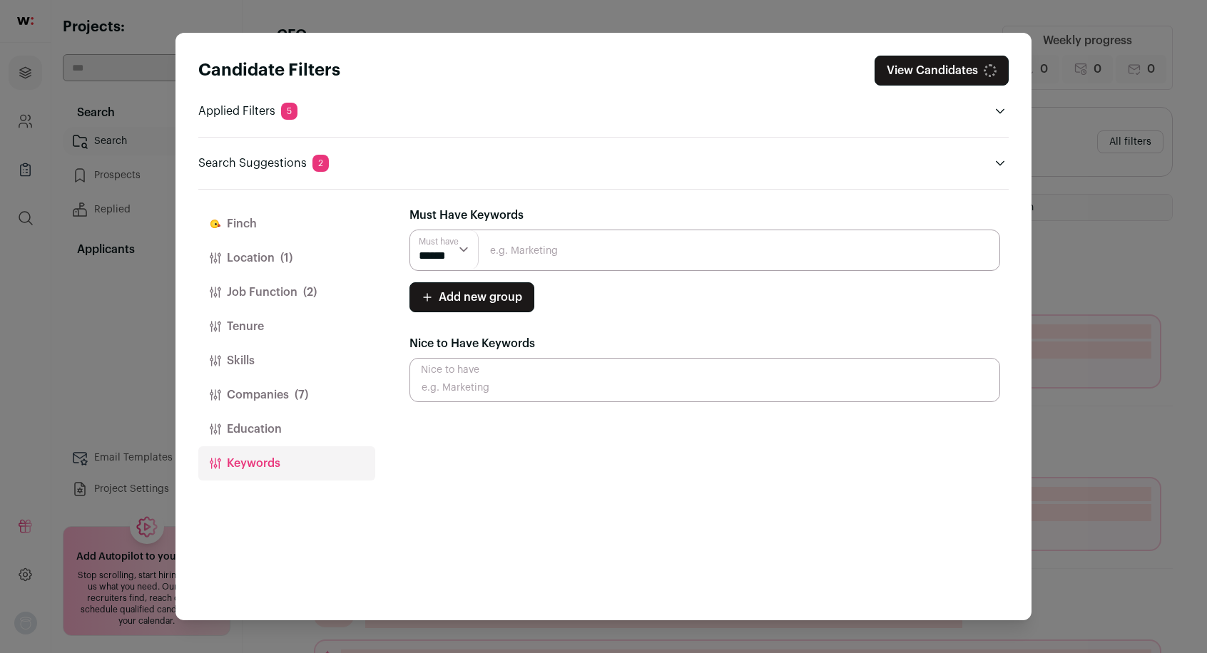
click at [524, 257] on input "Close modal via background" at bounding box center [704, 250] width 591 height 41
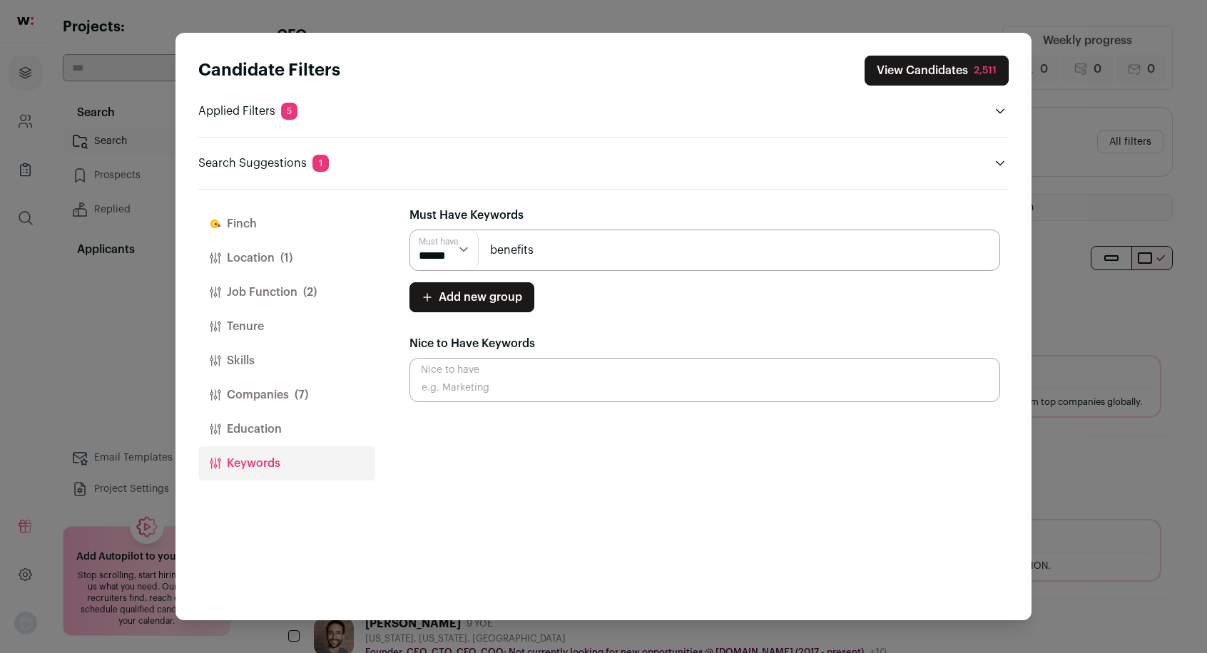
type input "benefits"
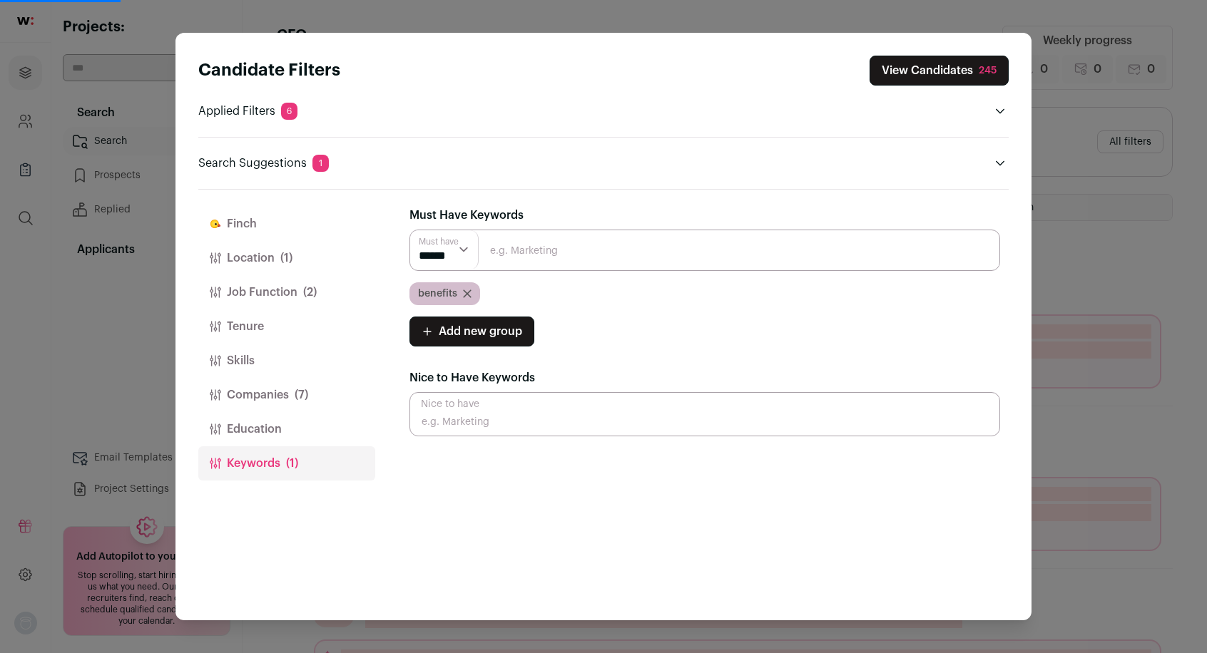
click at [928, 68] on button "View Candidates 245" at bounding box center [938, 71] width 139 height 30
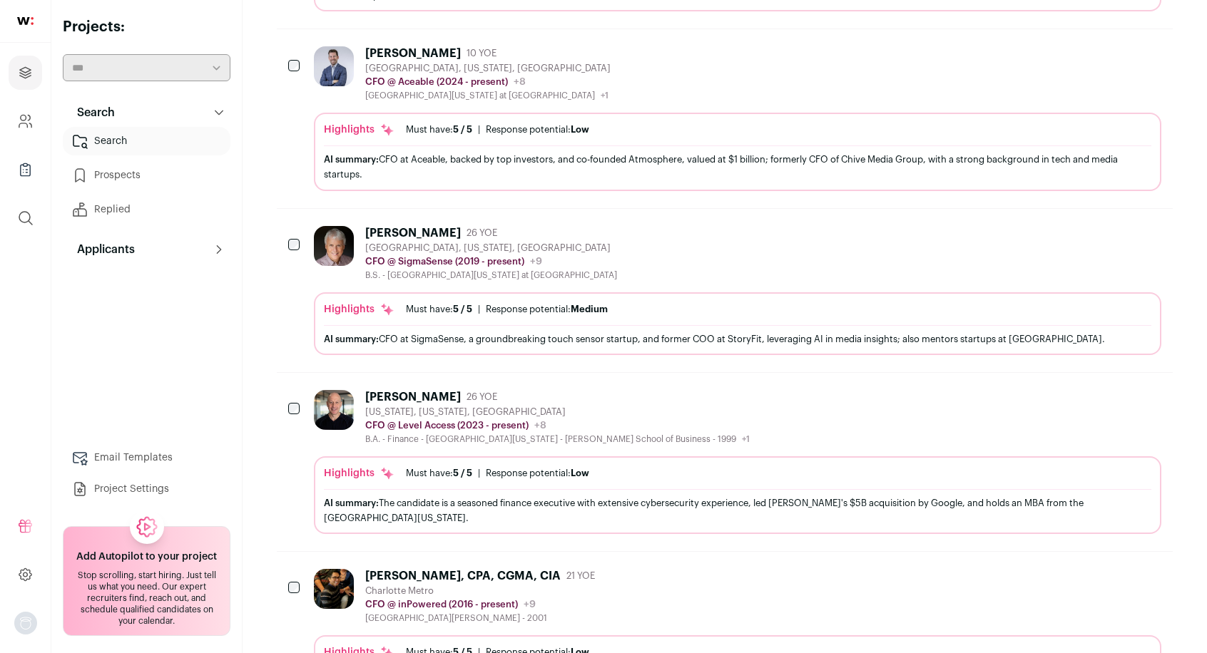
scroll to position [432, 0]
click at [1108, 58] on icon "Hide" at bounding box center [1110, 54] width 17 height 17
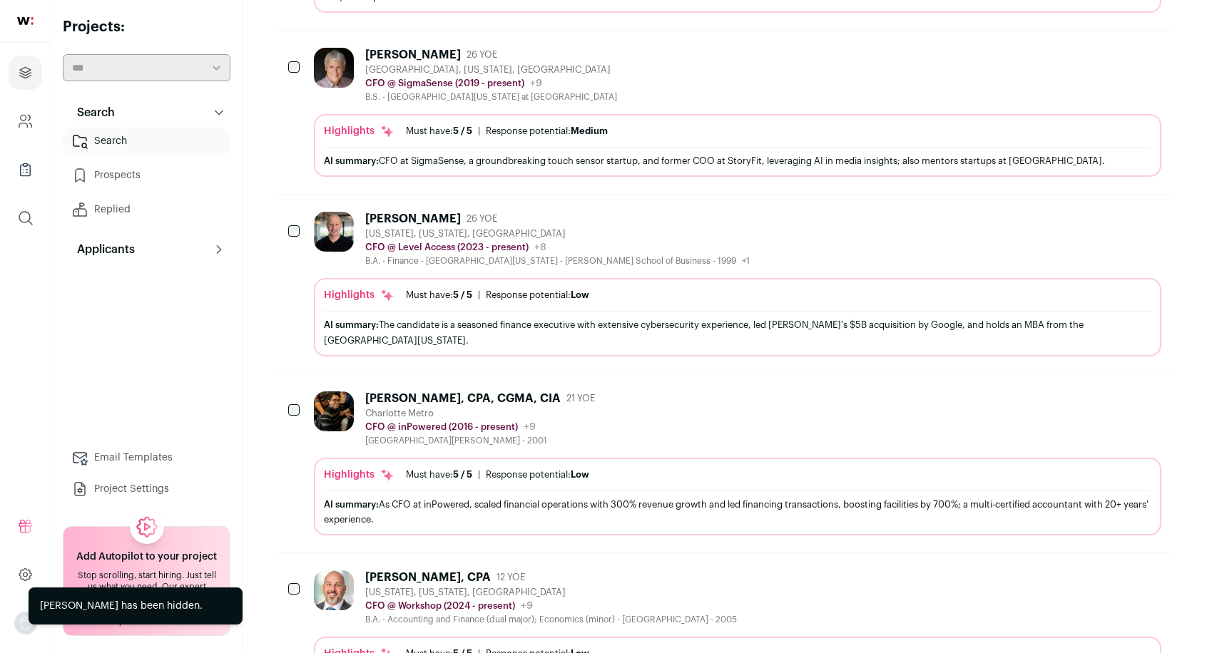
click at [1105, 62] on button "Hide" at bounding box center [1110, 54] width 30 height 30
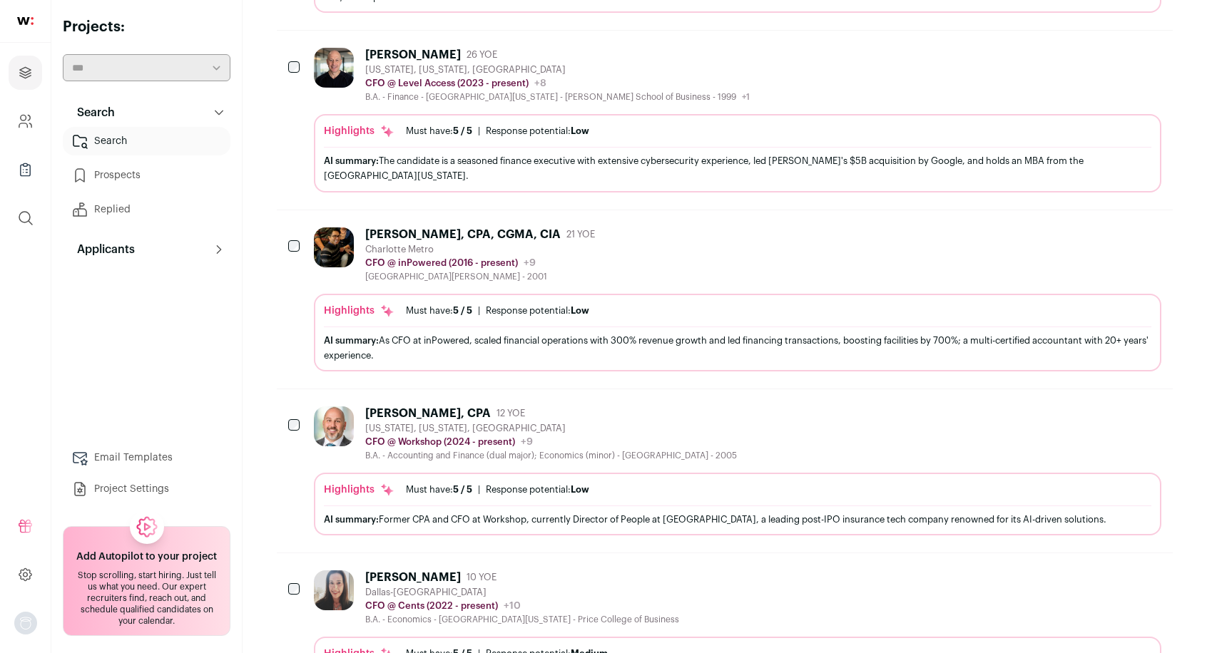
click at [1105, 56] on icon "Hide" at bounding box center [1110, 54] width 17 height 17
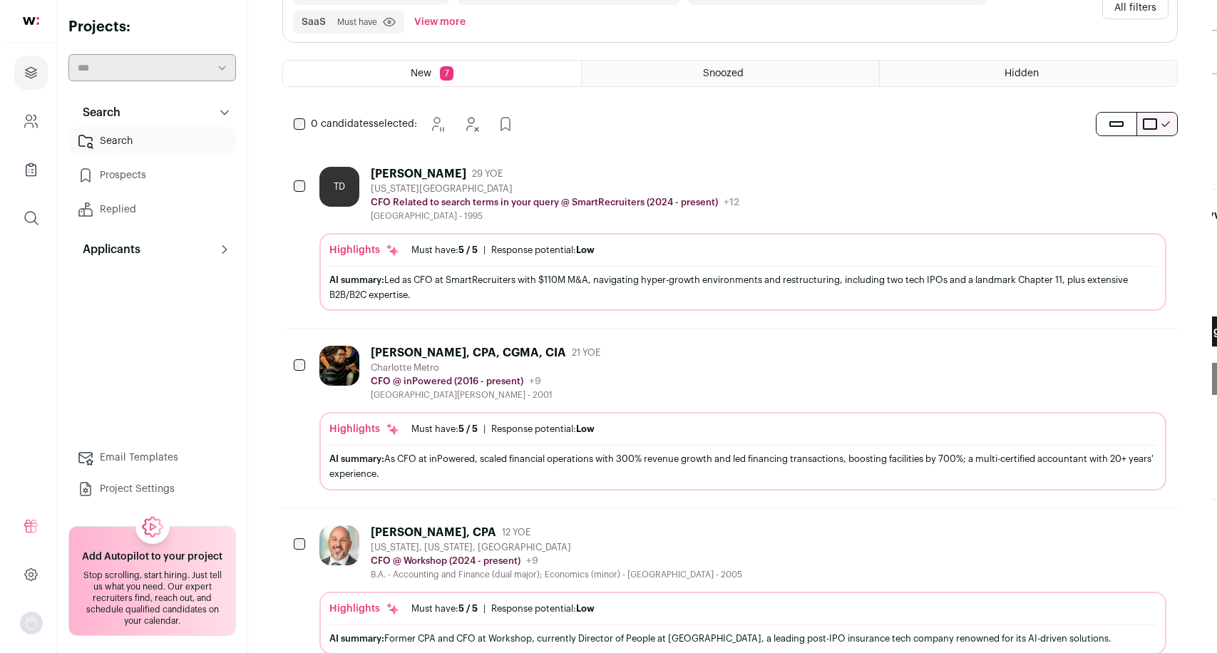
scroll to position [0, 0]
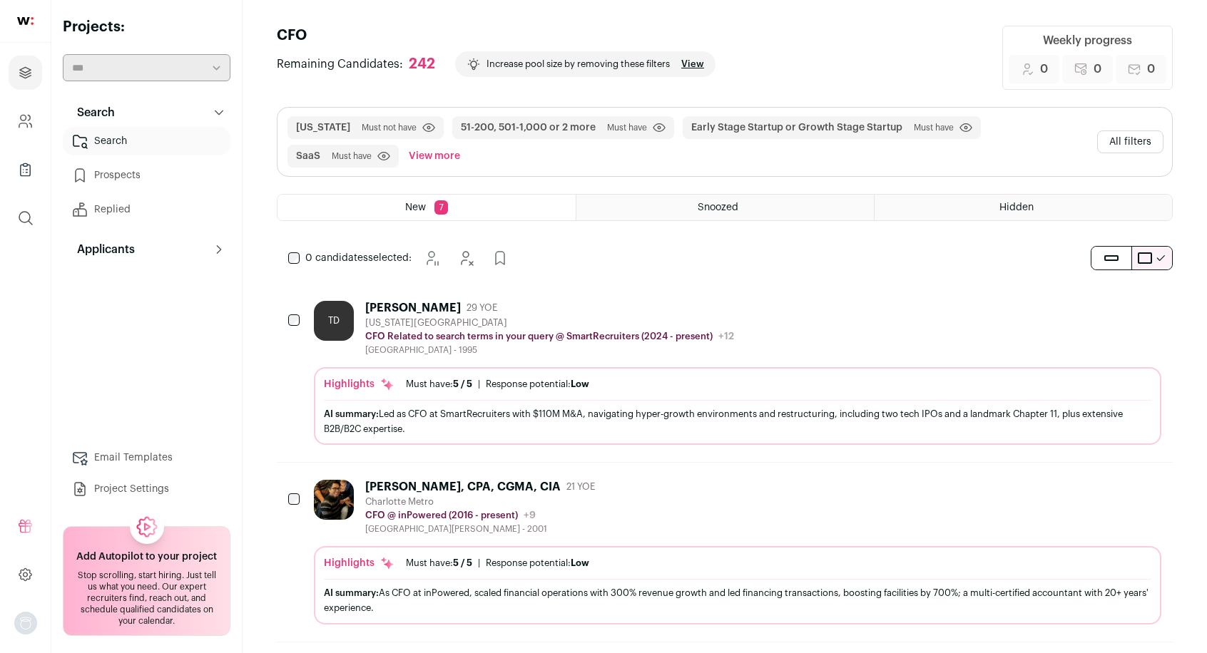
click at [432, 159] on button "View more" at bounding box center [434, 156] width 57 height 23
click at [1133, 136] on button "All filters" at bounding box center [1130, 142] width 66 height 23
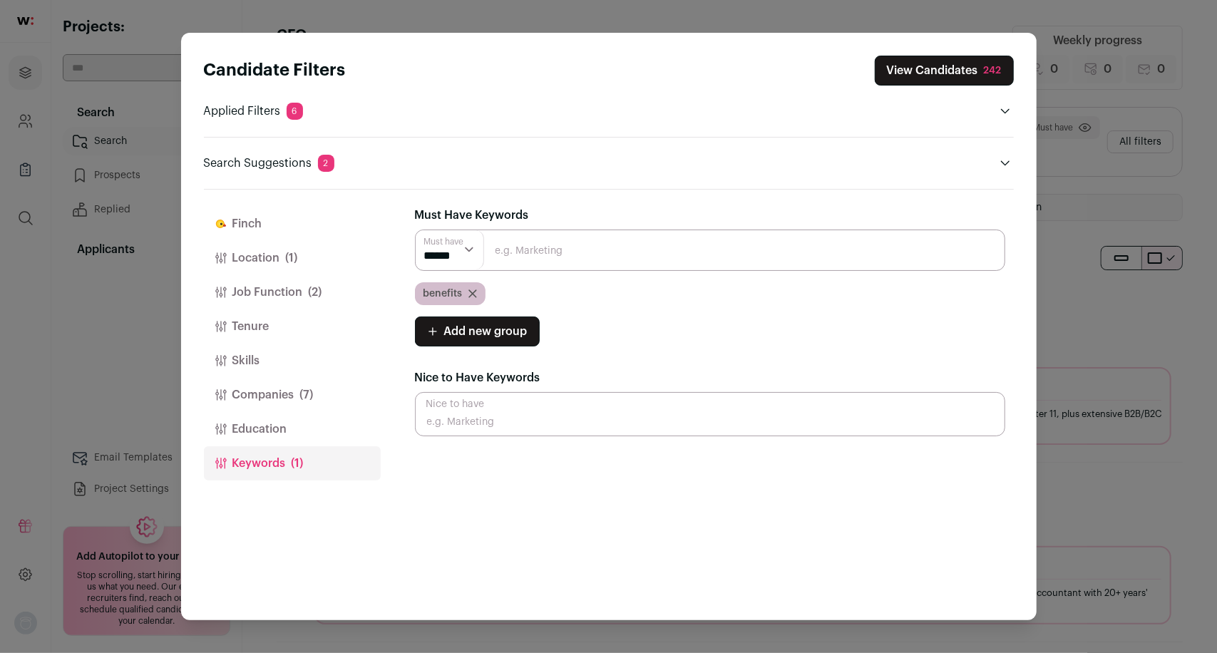
click at [474, 290] on icon "Close modal via background" at bounding box center [472, 293] width 7 height 7
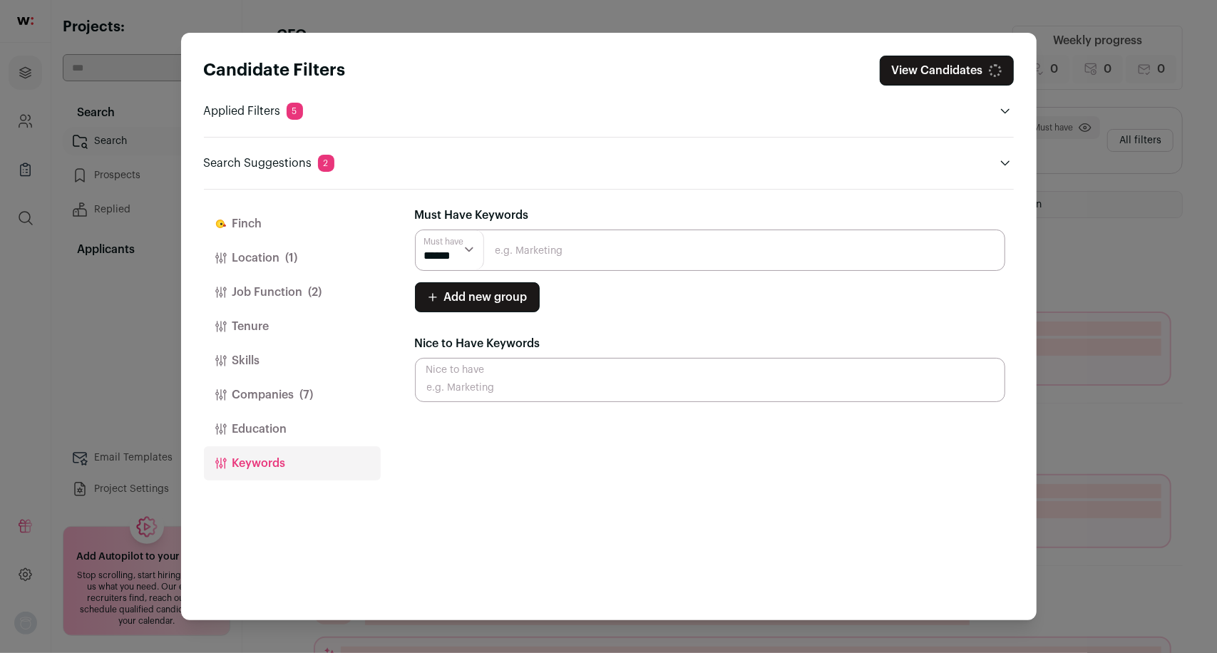
click at [518, 254] on input "Close modal via background" at bounding box center [710, 250] width 591 height 41
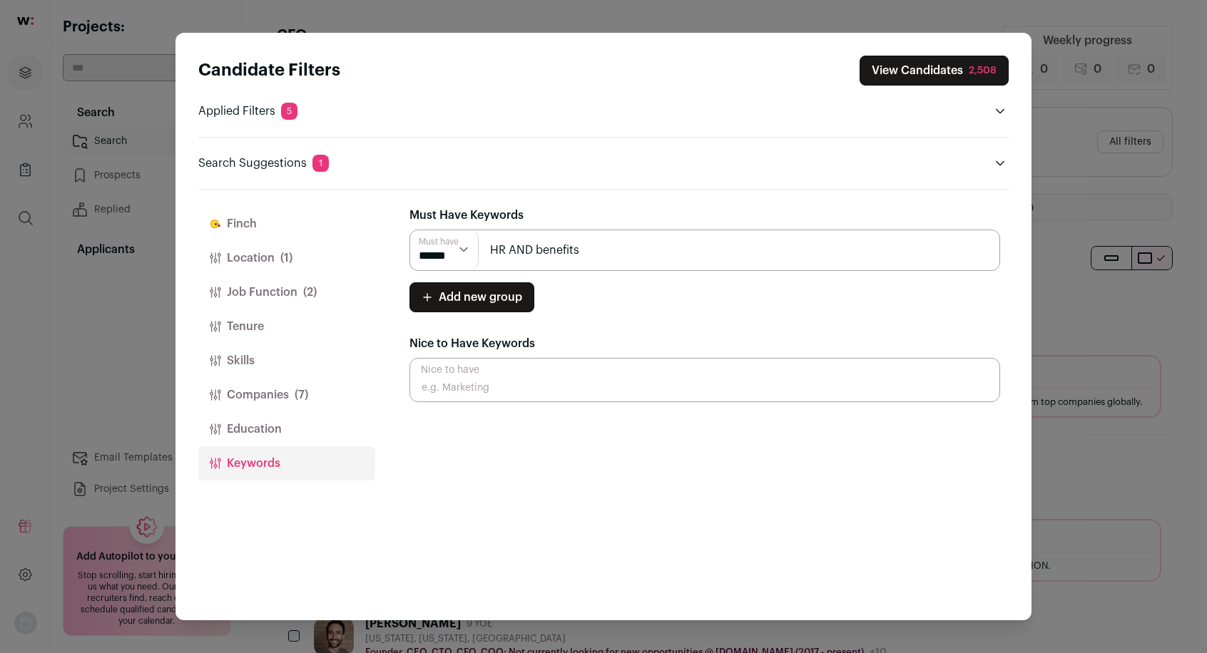
type input "HR AND benefits"
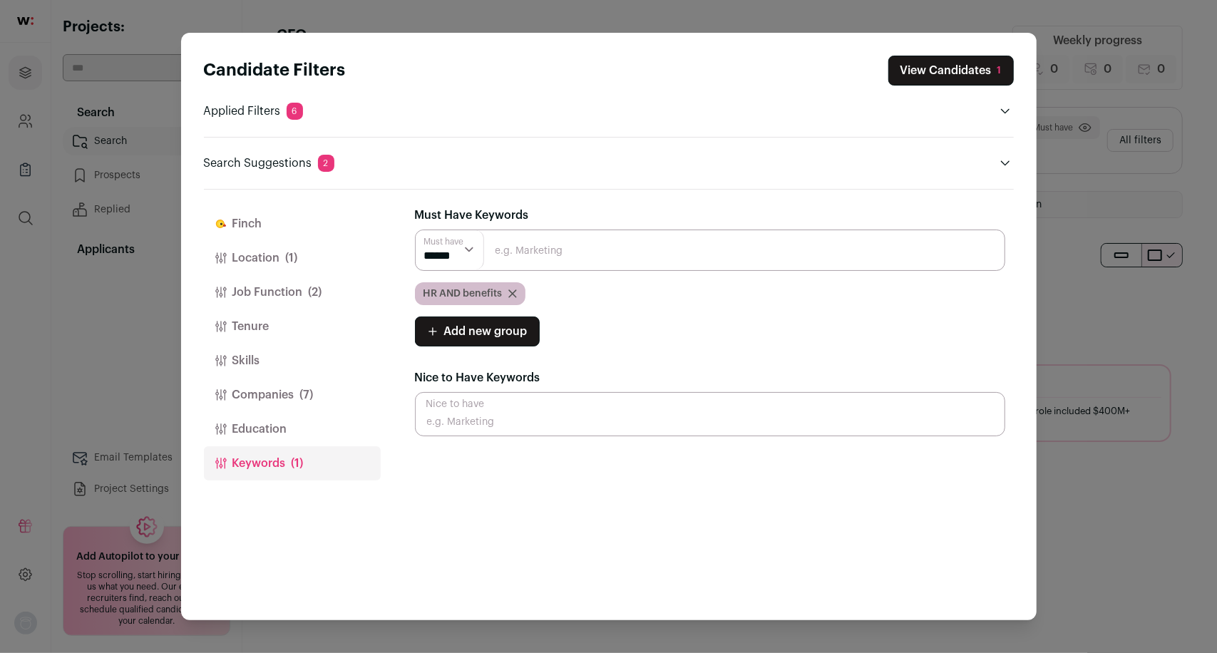
click at [536, 555] on div "[PERSON_NAME] [PERSON_NAME] is your AI assistant. It reviews every candidate re…" at bounding box center [714, 405] width 599 height 431
click at [960, 73] on button "View Candidates 1" at bounding box center [952, 71] width 126 height 30
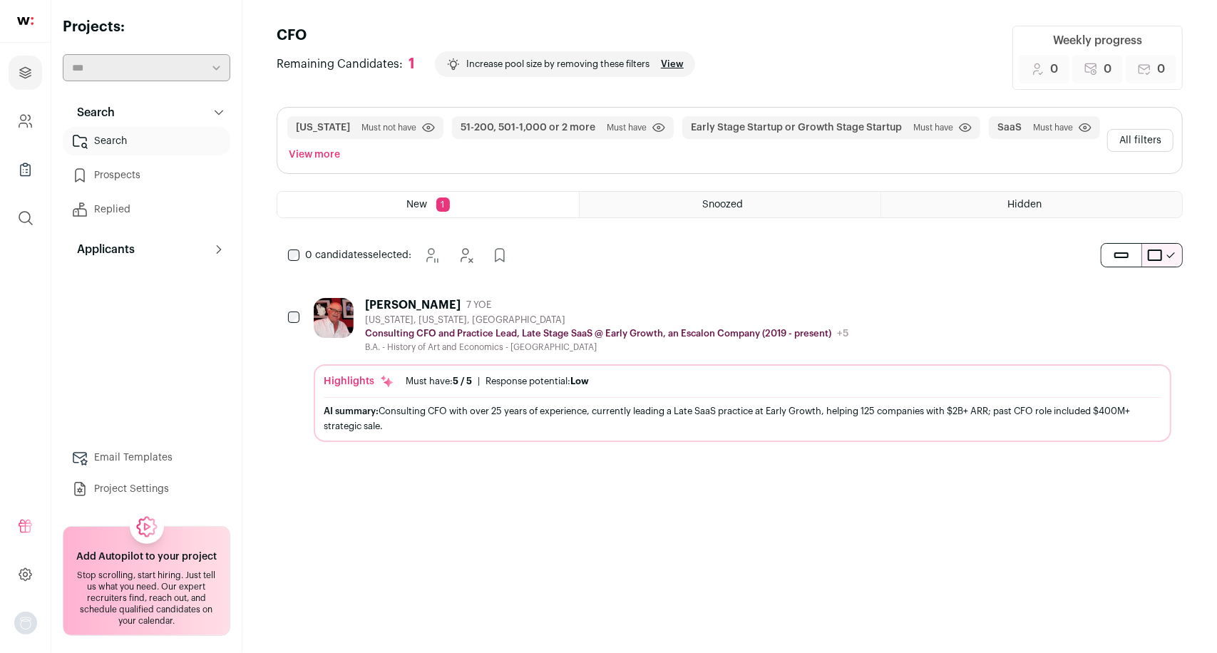
click at [837, 581] on main "CFO Remaining Candidates: 1 Increase pool size by removing these filters View W…" at bounding box center [729, 326] width 975 height 653
